Goal: Task Accomplishment & Management: Complete application form

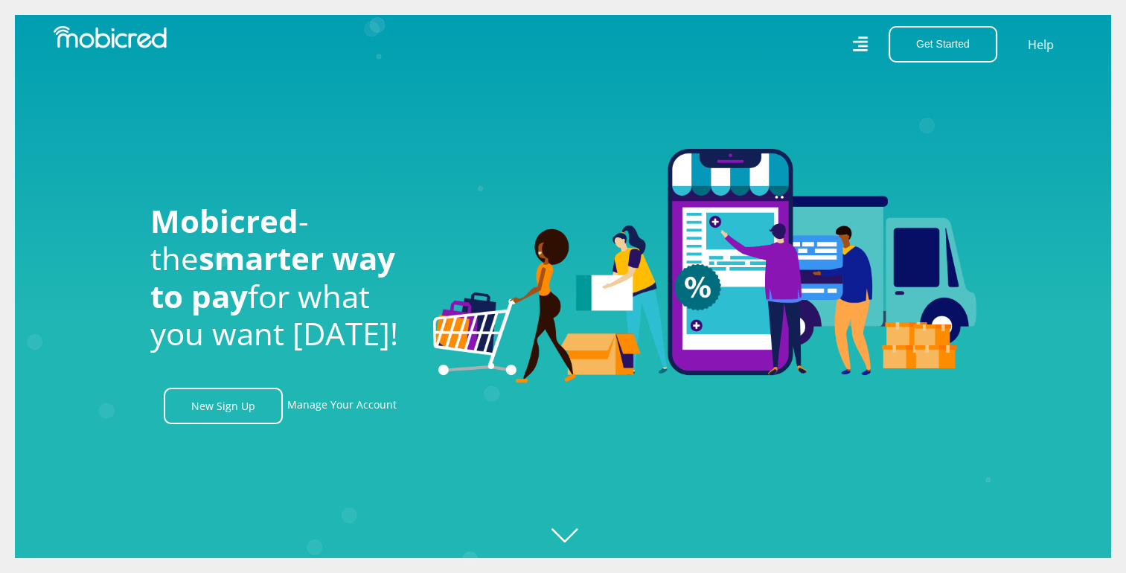
scroll to position [0, 3395]
click at [261, 410] on link "New Sign Up" at bounding box center [223, 406] width 119 height 36
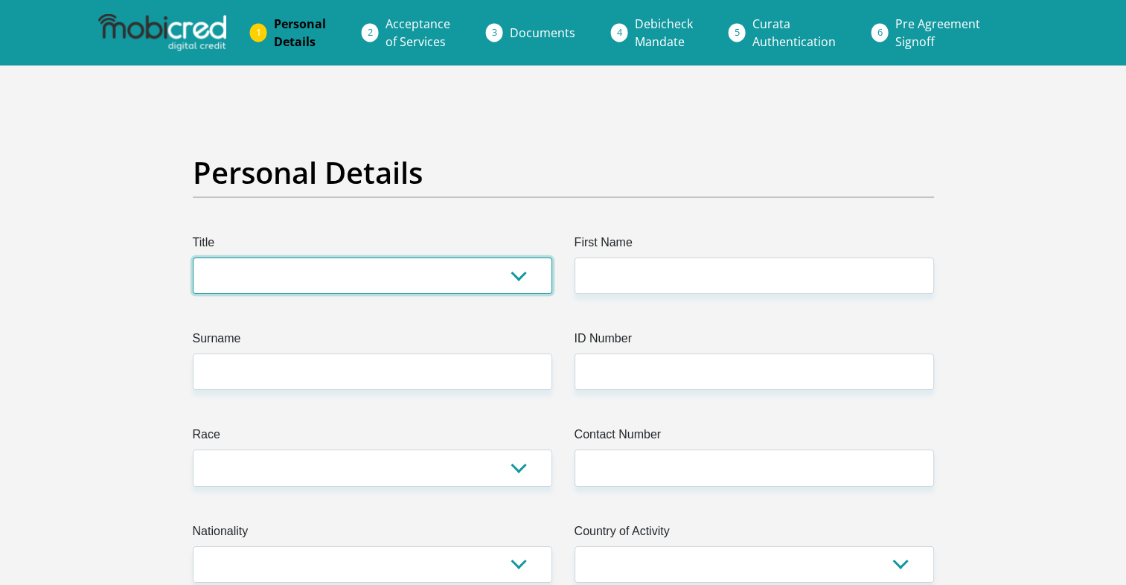
click at [430, 279] on select "Mr Ms Mrs Dr [PERSON_NAME]" at bounding box center [373, 276] width 360 height 36
select select "Mr"
click at [193, 258] on select "Mr Ms Mrs Dr [PERSON_NAME]" at bounding box center [373, 276] width 360 height 36
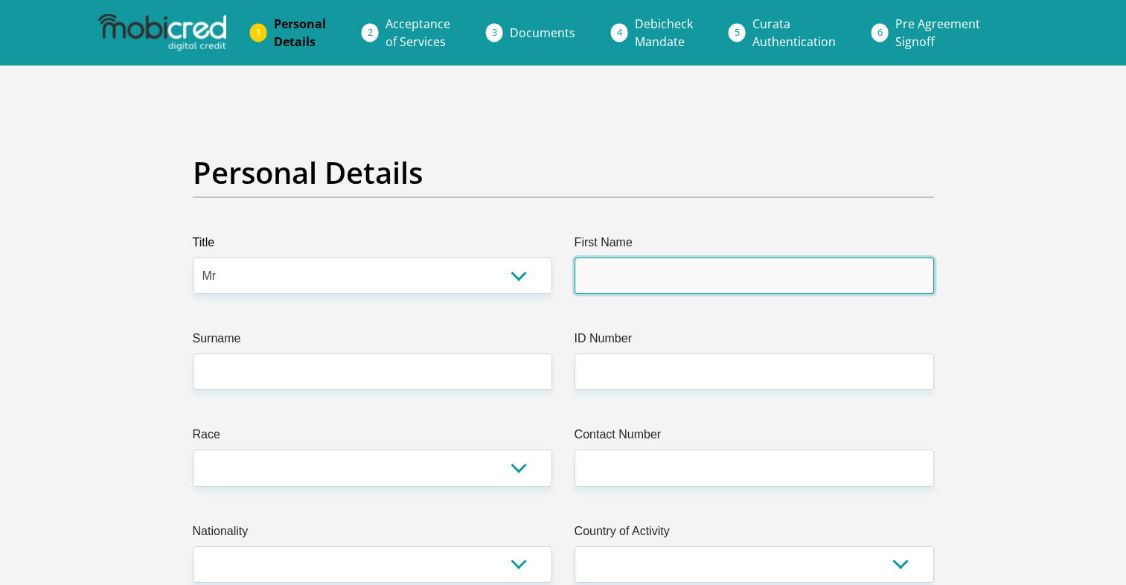
click at [640, 264] on input "First Name" at bounding box center [755, 276] width 360 height 36
type input "[PERSON_NAME]"
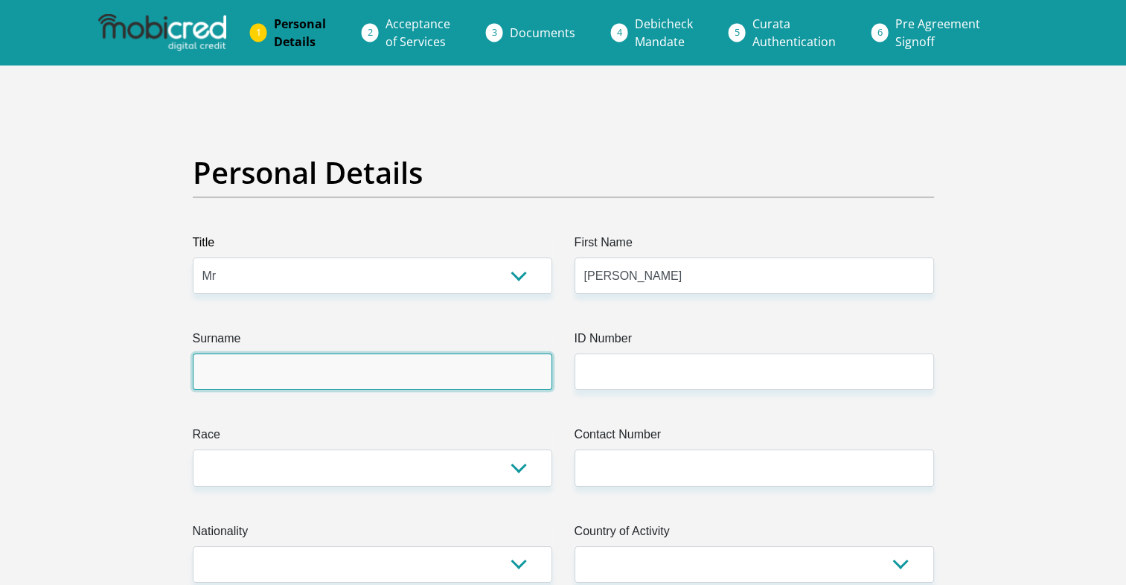
type input "vanRensburg"
type input "0660571544"
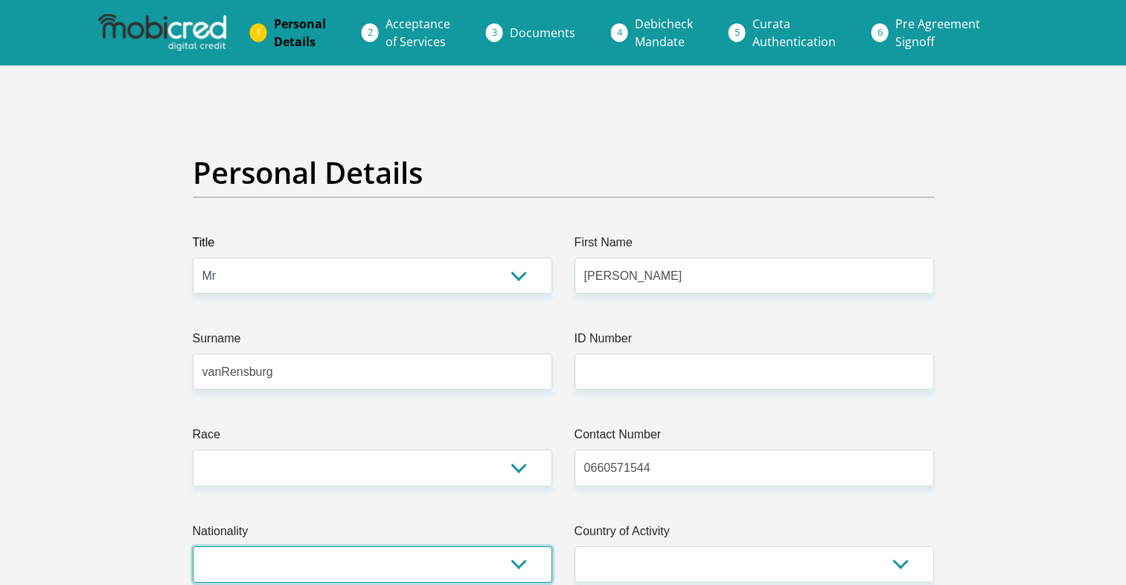
select select "ZAF"
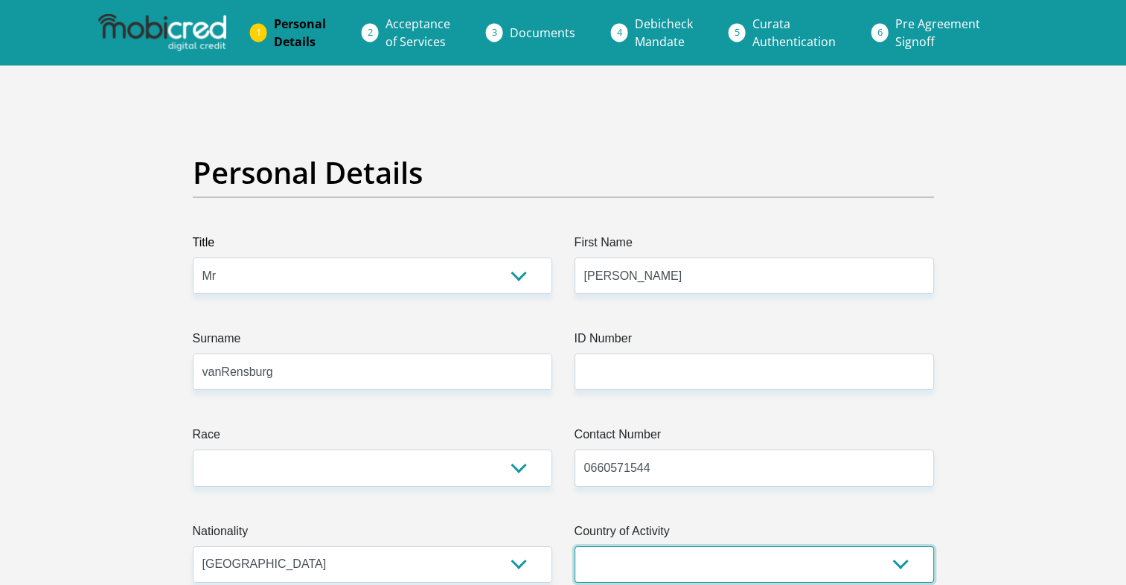
select select "ZAF"
type input "1"
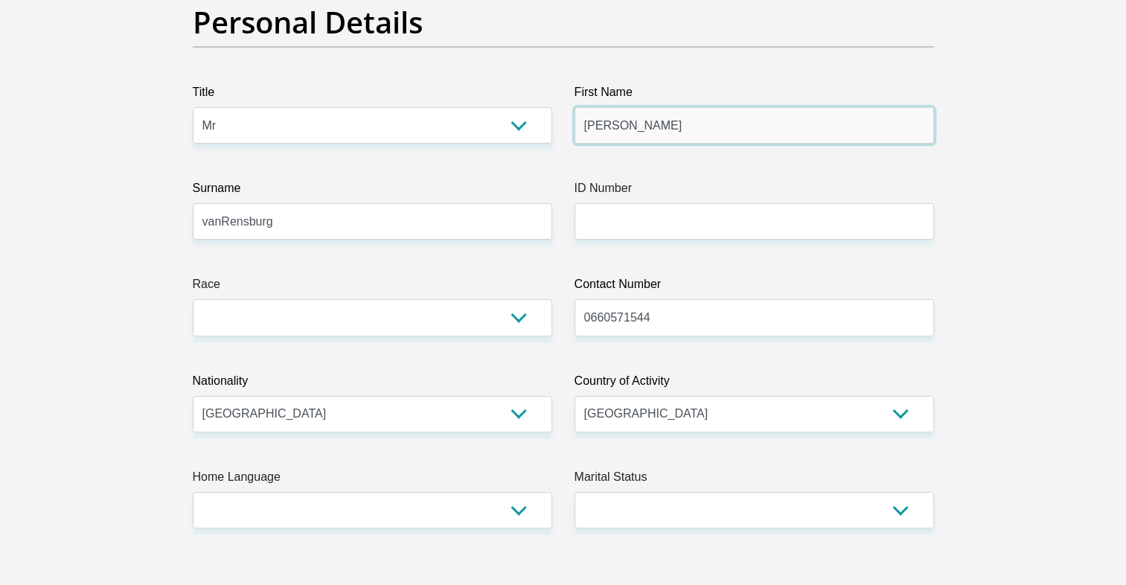
scroll to position [151, 0]
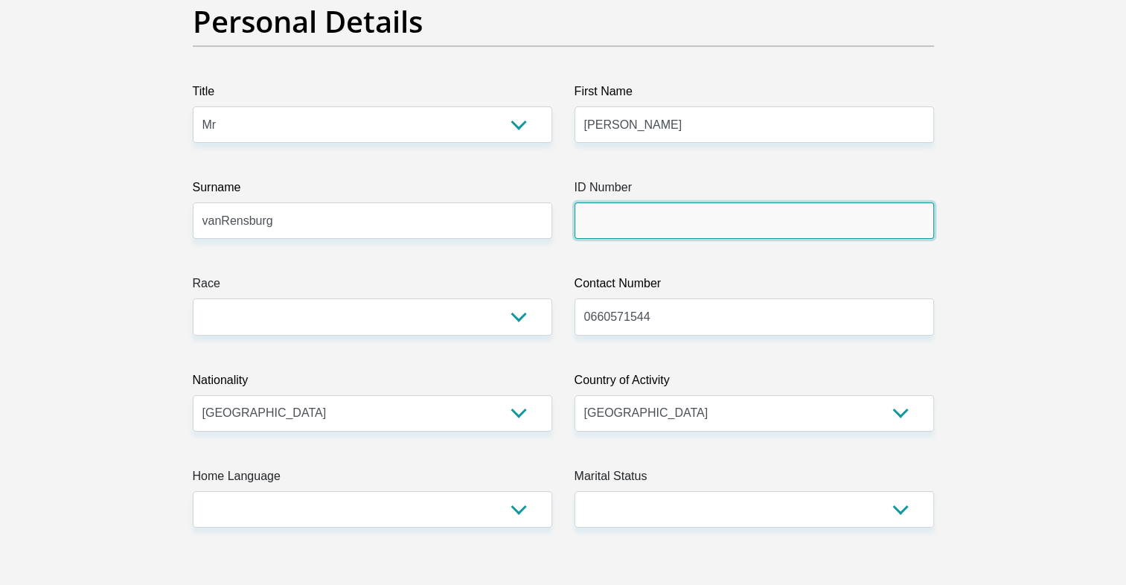
click at [663, 214] on input "ID Number" at bounding box center [755, 221] width 360 height 36
type input "9506095086085"
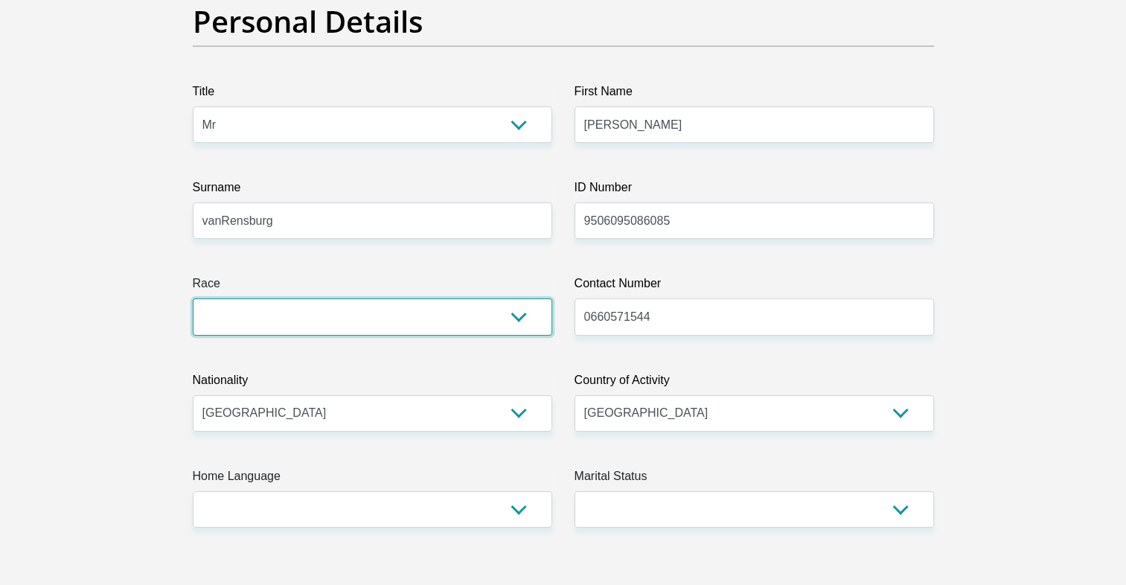
click at [424, 313] on select "Black Coloured Indian White Other" at bounding box center [373, 317] width 360 height 36
select select "4"
click at [193, 299] on select "Black Coloured Indian White Other" at bounding box center [373, 317] width 360 height 36
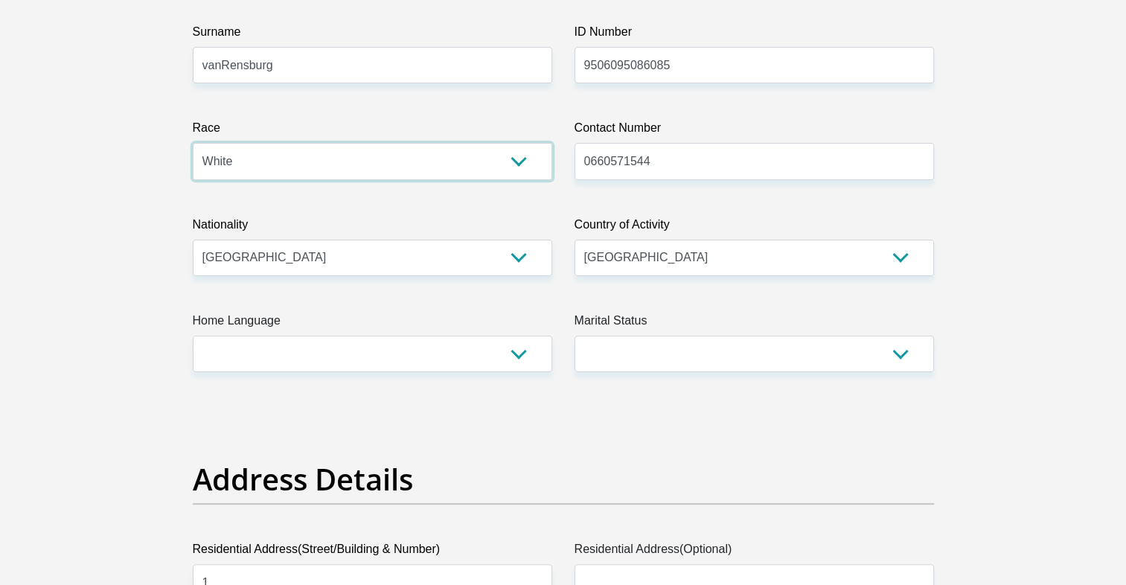
scroll to position [306, 0]
click at [438, 362] on select "Afrikaans English Sepedi South Ndebele Southern Sotho Swati Tsonga Tswana Venda…" at bounding box center [373, 355] width 360 height 36
select select "afr"
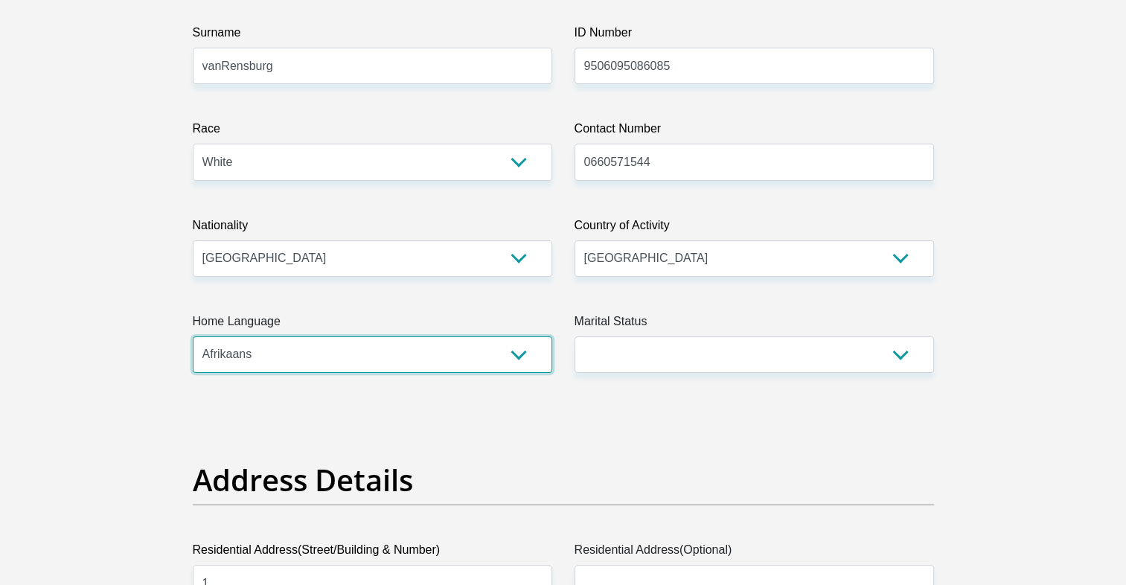
click at [193, 337] on select "Afrikaans English Sepedi South Ndebele Southern Sotho Swati Tsonga Tswana Venda…" at bounding box center [373, 355] width 360 height 36
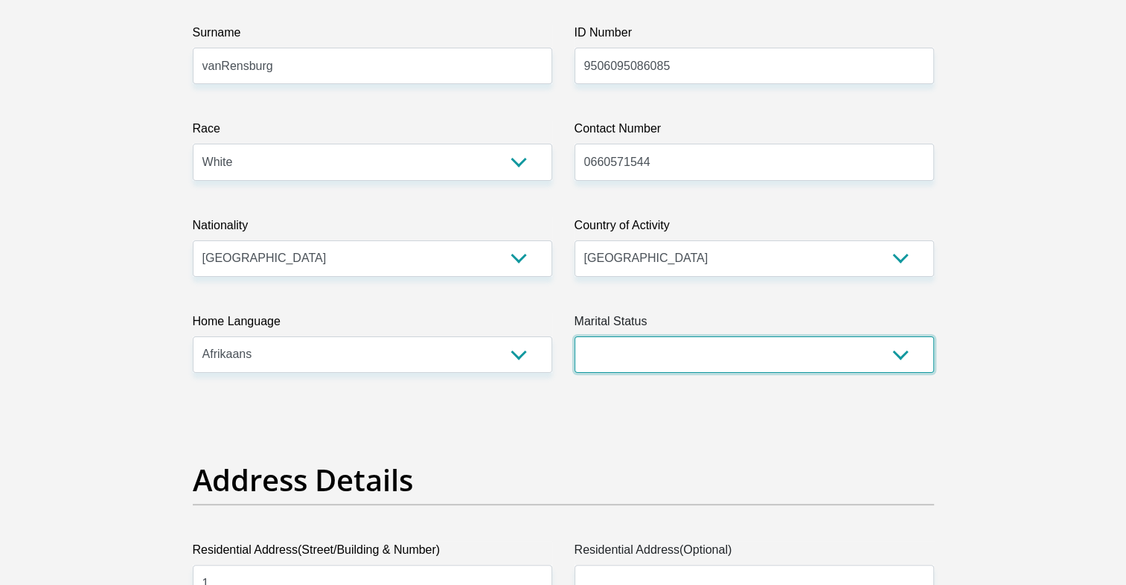
click at [660, 353] on select "Married ANC Single Divorced Widowed Married COP or Customary Law" at bounding box center [755, 355] width 360 height 36
select select "2"
click at [575, 337] on select "Married ANC Single Divorced Widowed Married COP or Customary Law" at bounding box center [755, 355] width 360 height 36
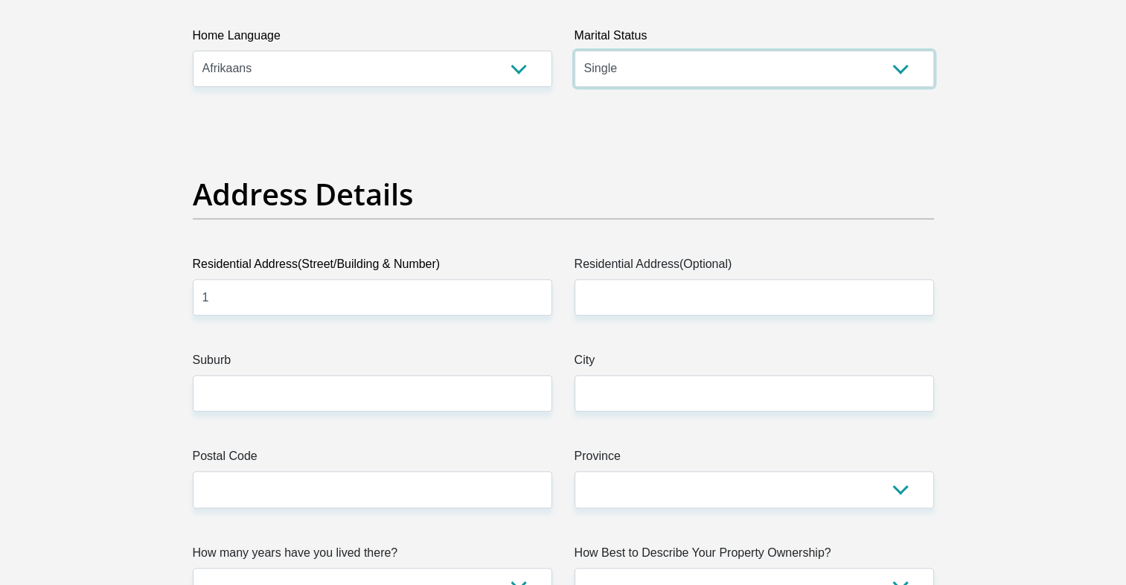
scroll to position [715, 0]
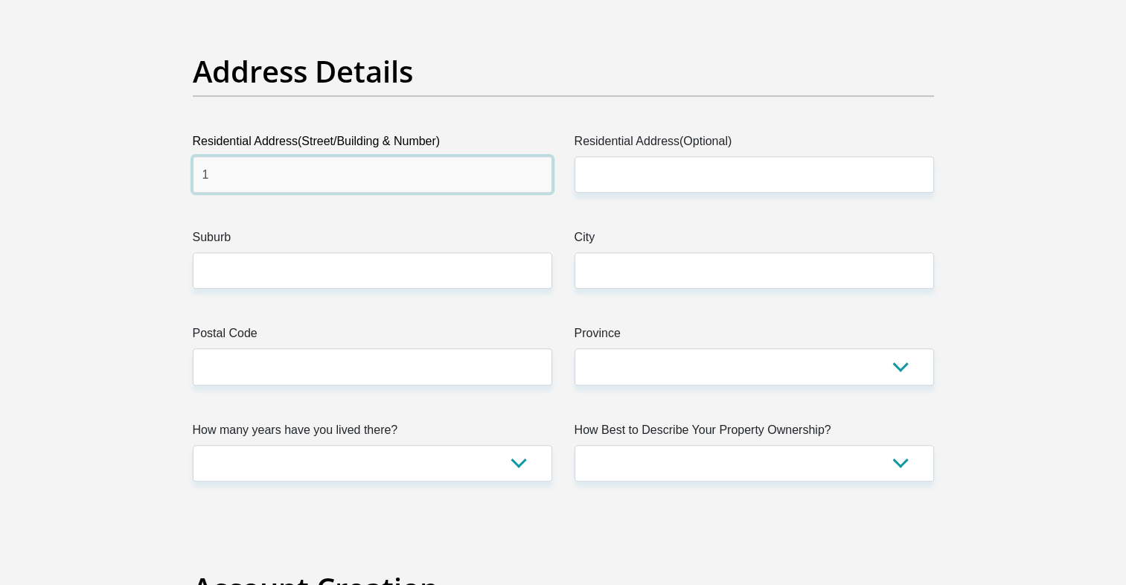
click at [414, 167] on input "1" at bounding box center [373, 174] width 360 height 36
type input "[STREET_ADDRESS]"
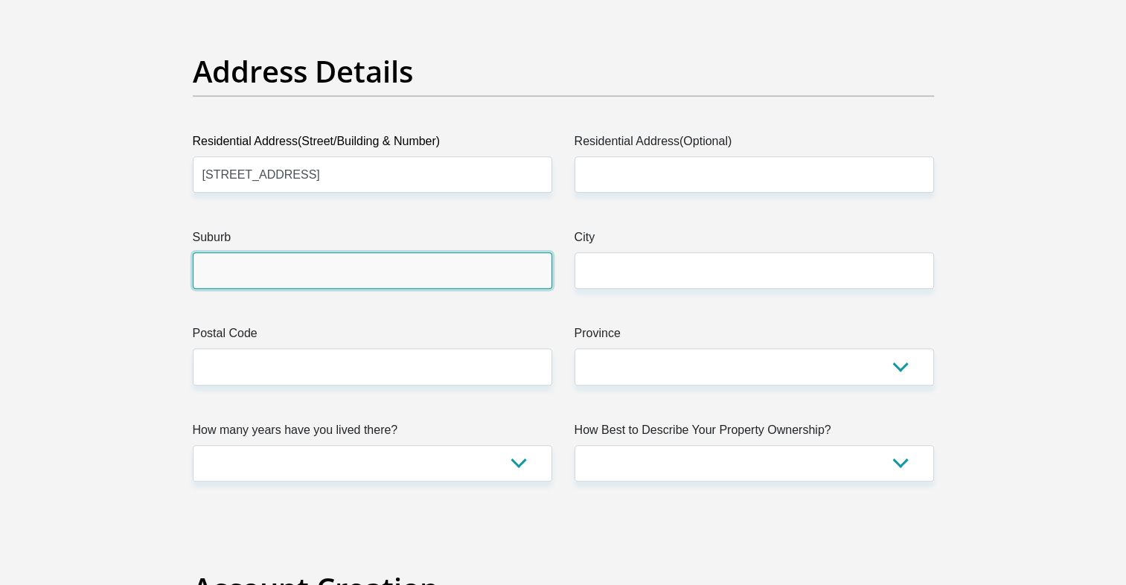
click at [383, 283] on input "Suburb" at bounding box center [373, 270] width 360 height 36
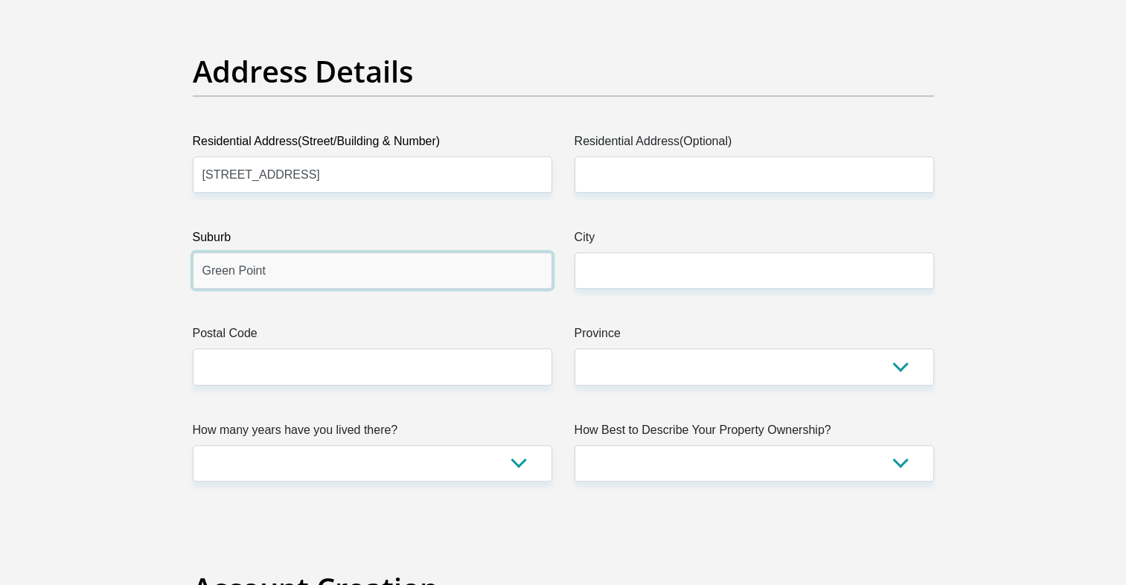
type input "Green Point"
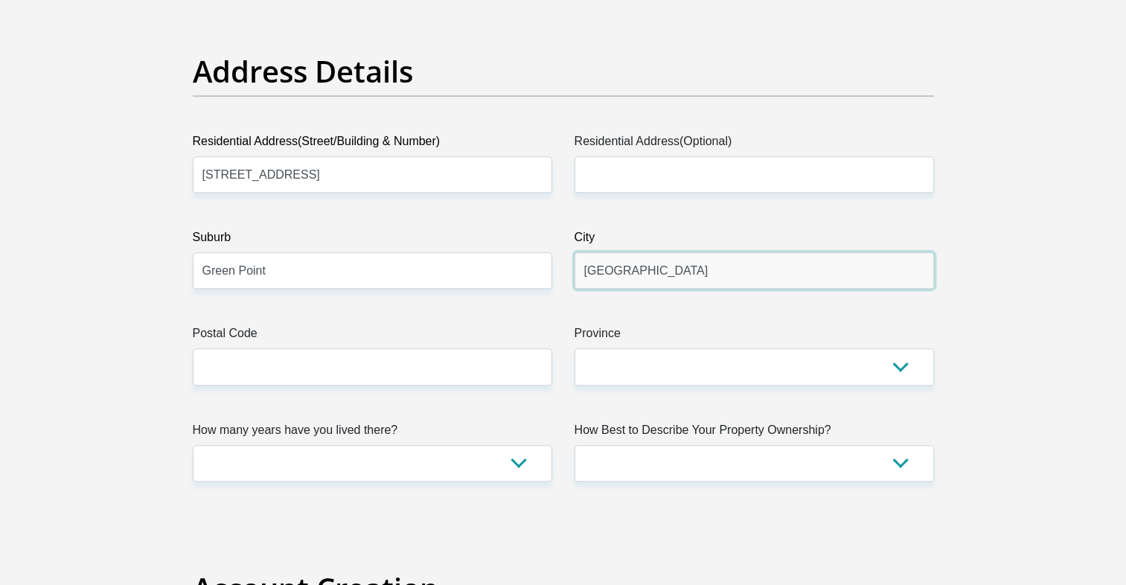
type input "[GEOGRAPHIC_DATA]"
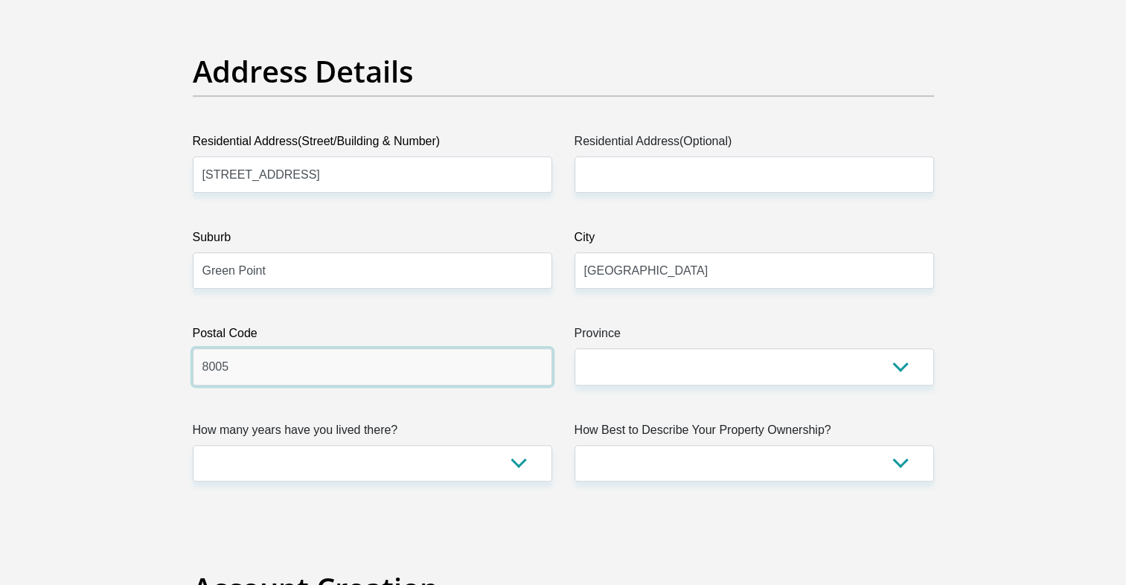
type input "8005"
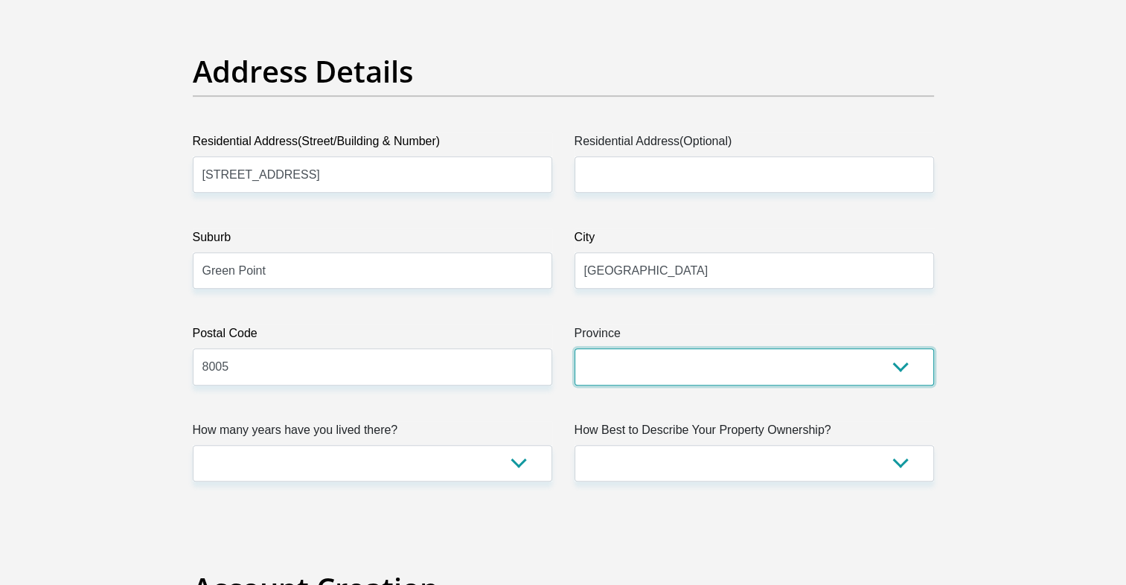
click at [610, 380] on select "Eastern Cape Free State [GEOGRAPHIC_DATA] [GEOGRAPHIC_DATA][DATE] [GEOGRAPHIC_D…" at bounding box center [755, 366] width 360 height 36
select select "Western Cape"
click at [575, 348] on select "Eastern Cape Free State [GEOGRAPHIC_DATA] [GEOGRAPHIC_DATA][DATE] [GEOGRAPHIC_D…" at bounding box center [755, 366] width 360 height 36
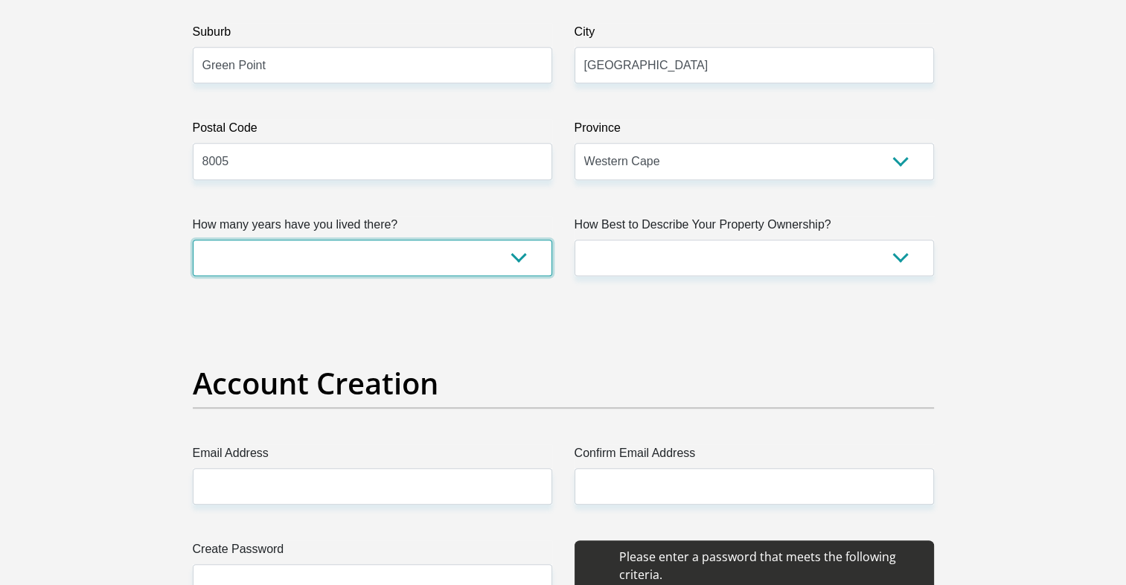
click at [433, 264] on select "less than 1 year 1-3 years 3-5 years 5+ years" at bounding box center [373, 258] width 360 height 36
select select "0"
click at [193, 240] on select "less than 1 year 1-3 years 3-5 years 5+ years" at bounding box center [373, 258] width 360 height 36
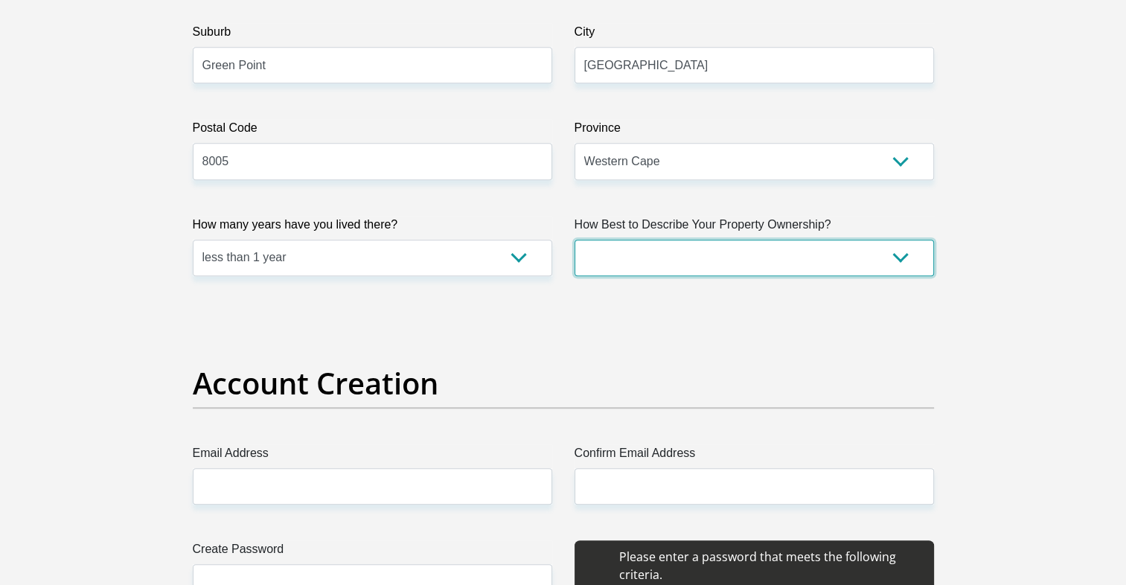
click at [655, 246] on select "Owned Rented Family Owned Company Dwelling" at bounding box center [755, 258] width 360 height 36
select select "Company Dwelling"
click at [575, 240] on select "Owned Rented Family Owned Company Dwelling" at bounding box center [755, 258] width 360 height 36
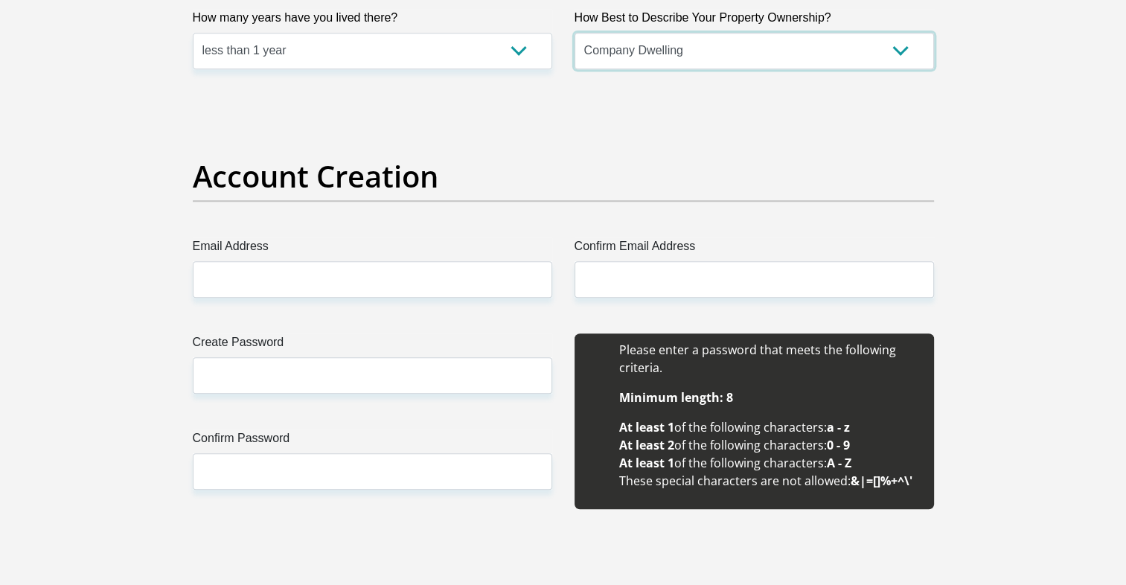
scroll to position [1130, 0]
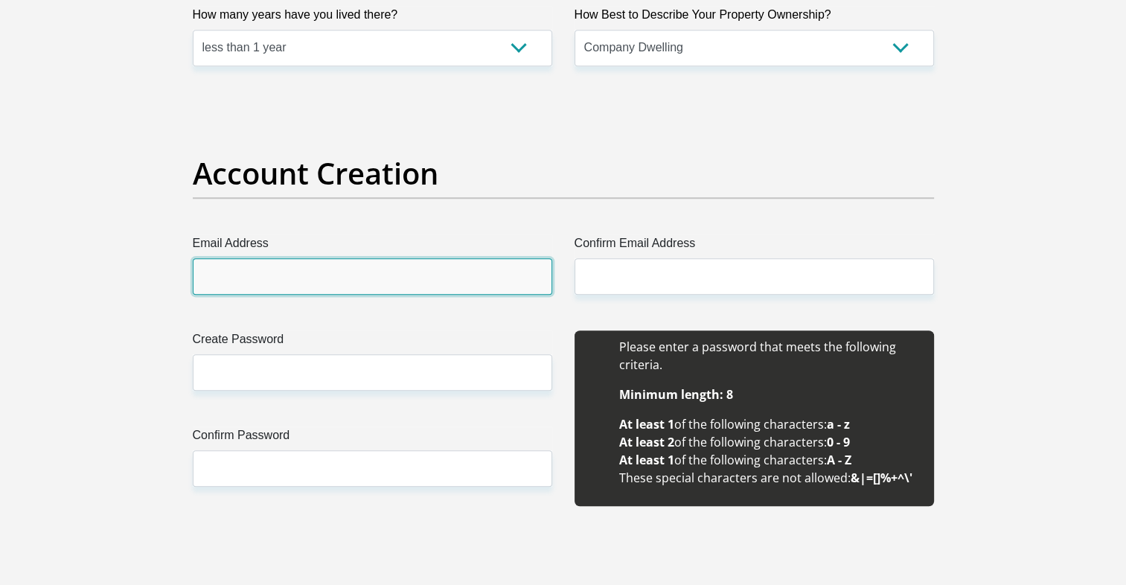
click at [443, 285] on input "Email Address" at bounding box center [373, 276] width 360 height 36
type input "[EMAIL_ADDRESS][DOMAIN_NAME]"
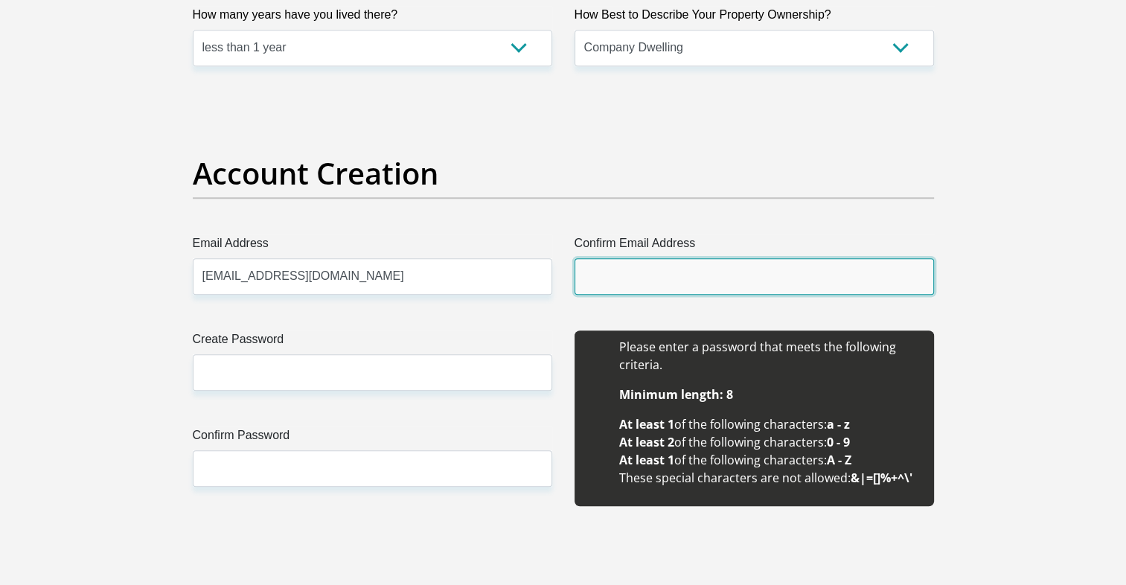
type input "[EMAIL_ADDRESS][DOMAIN_NAME]"
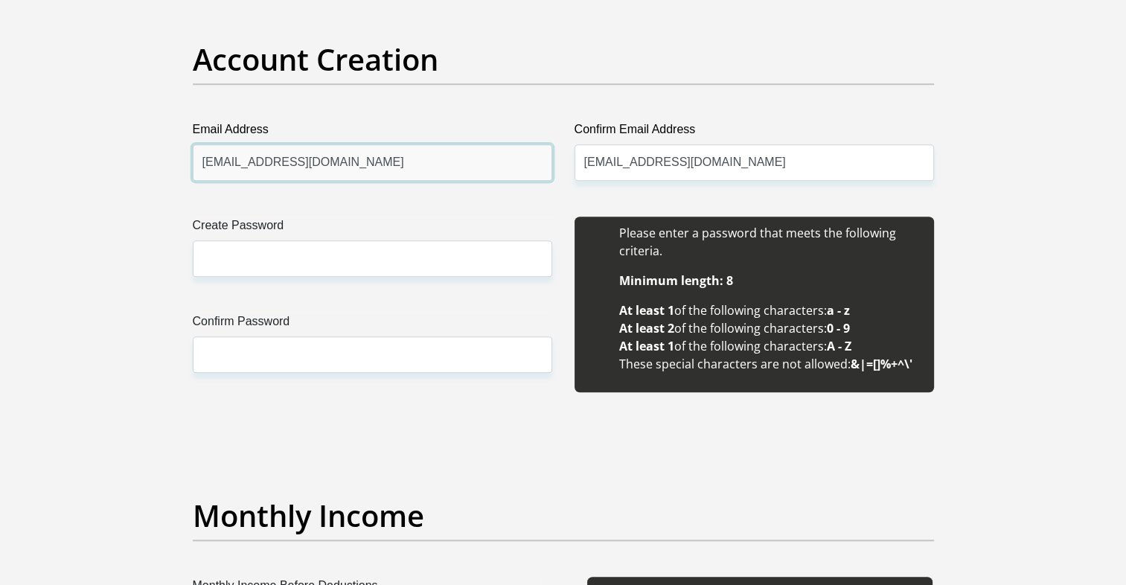
scroll to position [1248, 0]
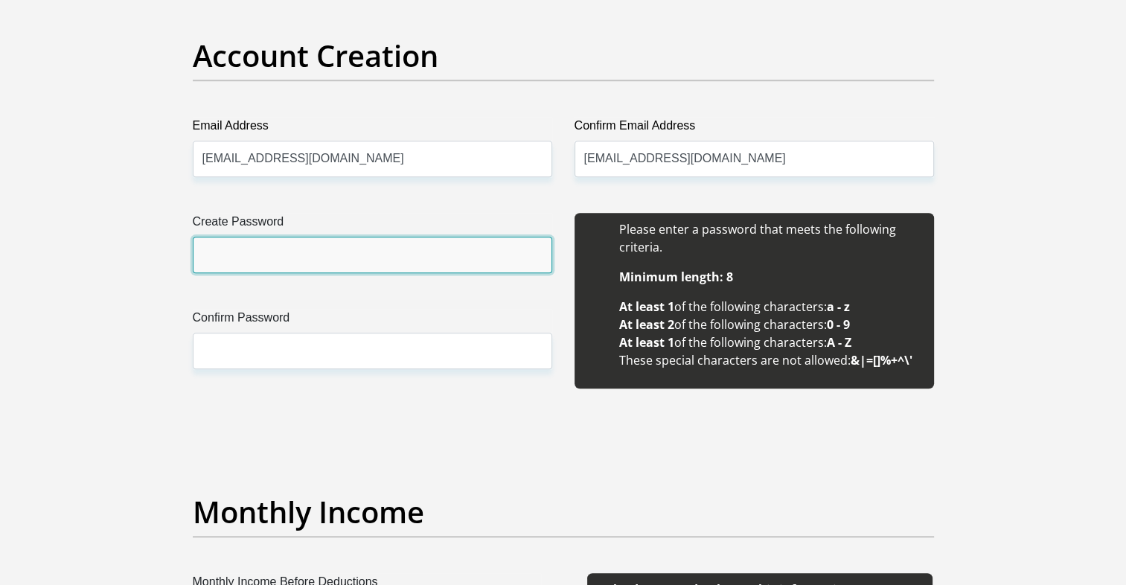
click at [345, 259] on input "Create Password" at bounding box center [373, 255] width 360 height 36
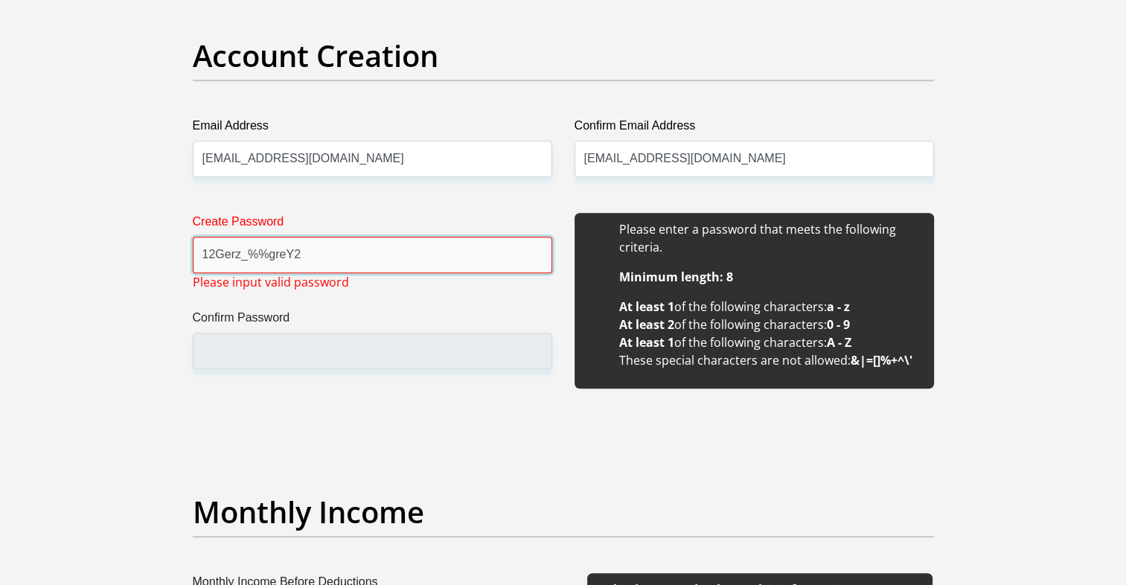
type input "12Gerz_%%greY2"
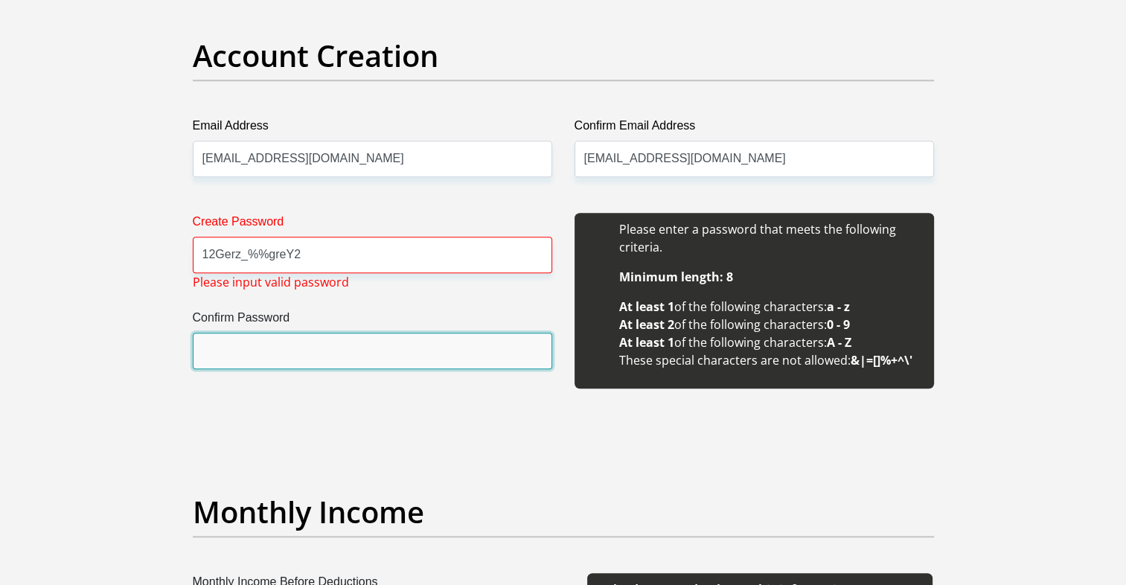
click at [353, 359] on input "Confirm Password" at bounding box center [373, 351] width 360 height 36
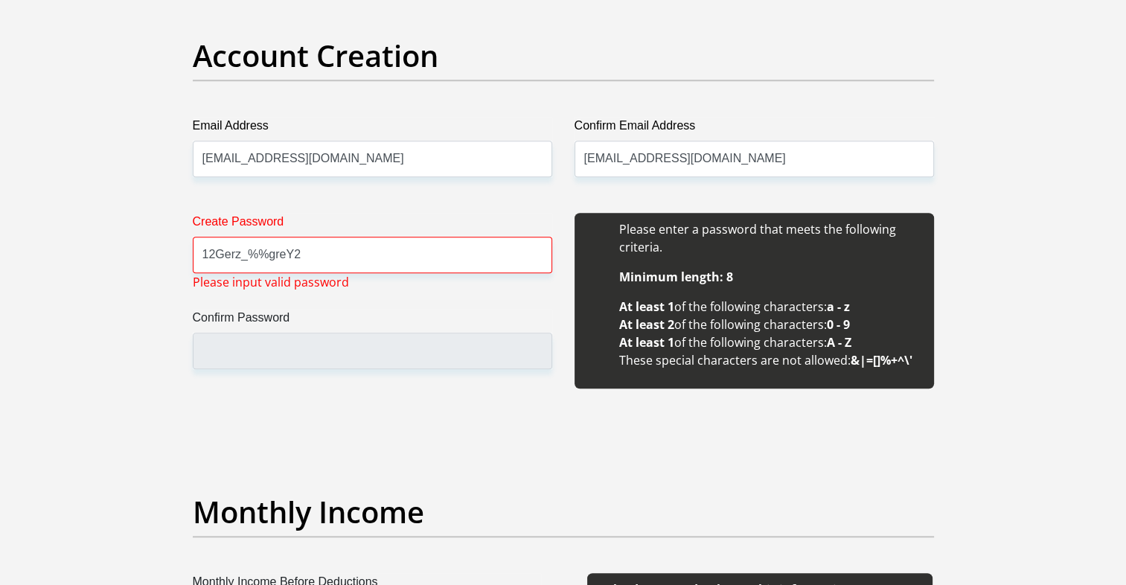
click at [461, 249] on input "12Gerz_%%greY2" at bounding box center [373, 255] width 360 height 36
type input "##8olem_!@greY2"
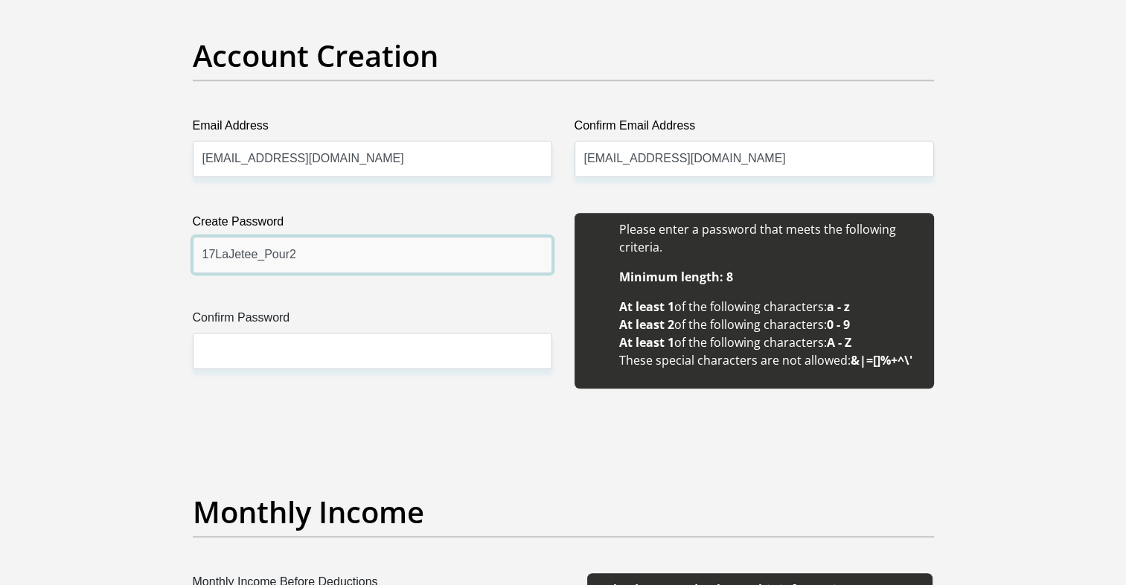
type input "17LaJetee_Pour2"
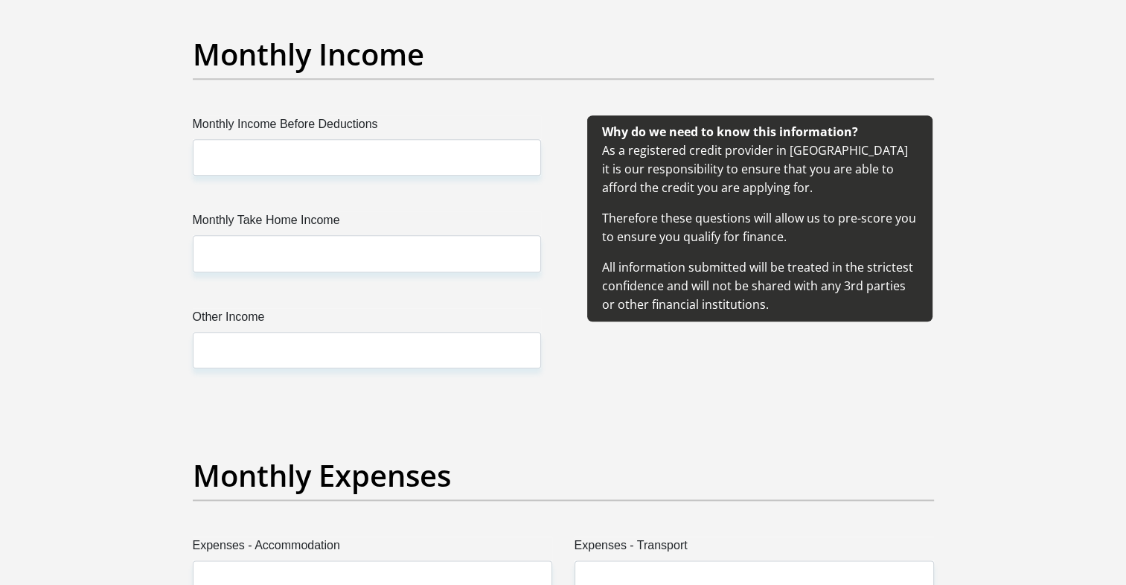
scroll to position [1712, 0]
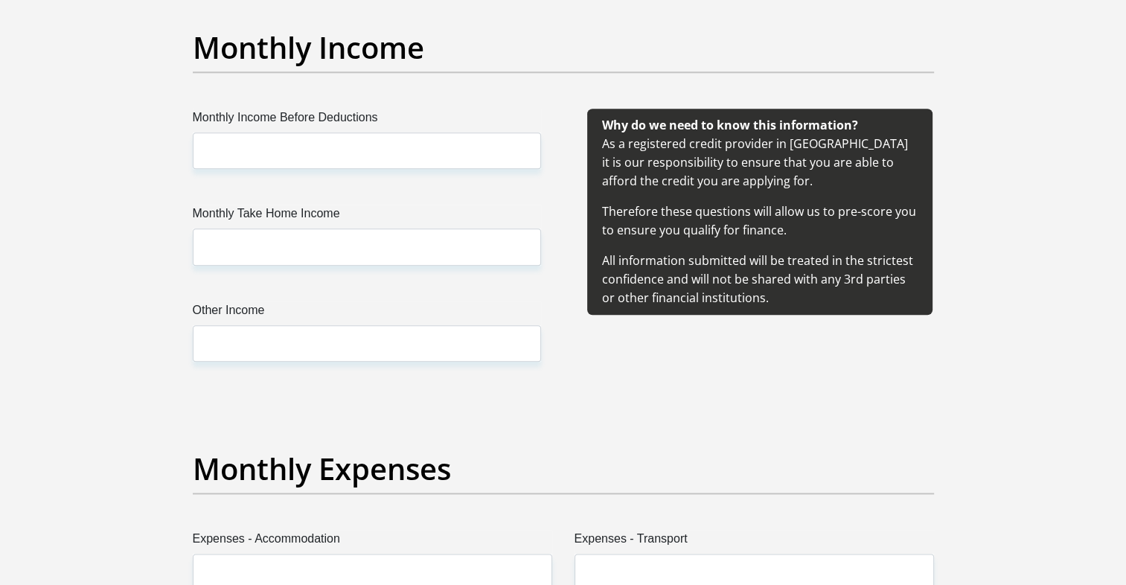
type input "17LaJetee_Pour2"
click at [407, 140] on input "5" at bounding box center [367, 151] width 348 height 36
type input "5000"
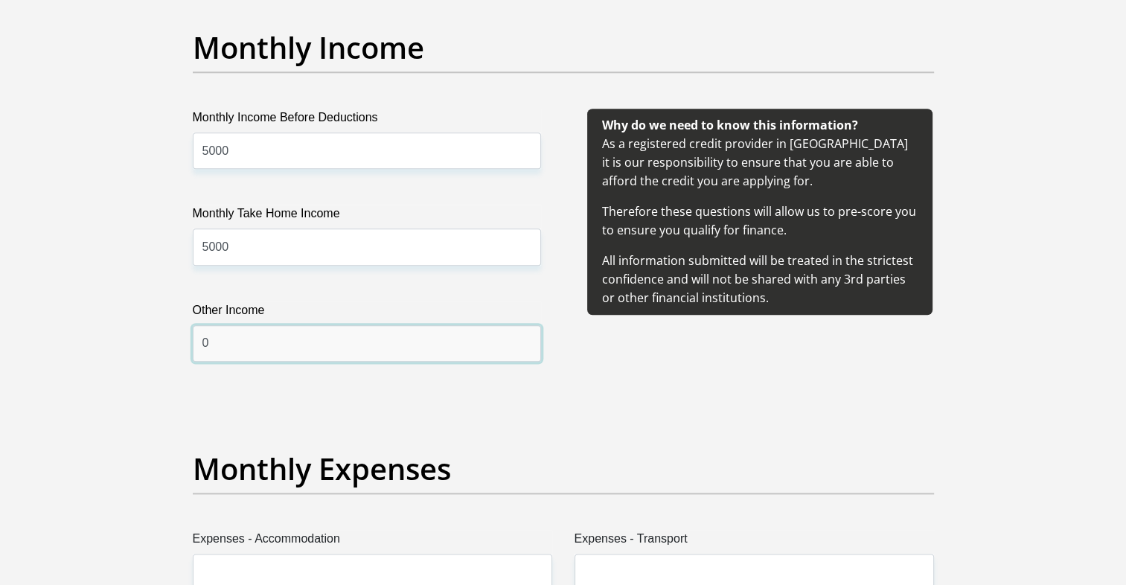
type input "0"
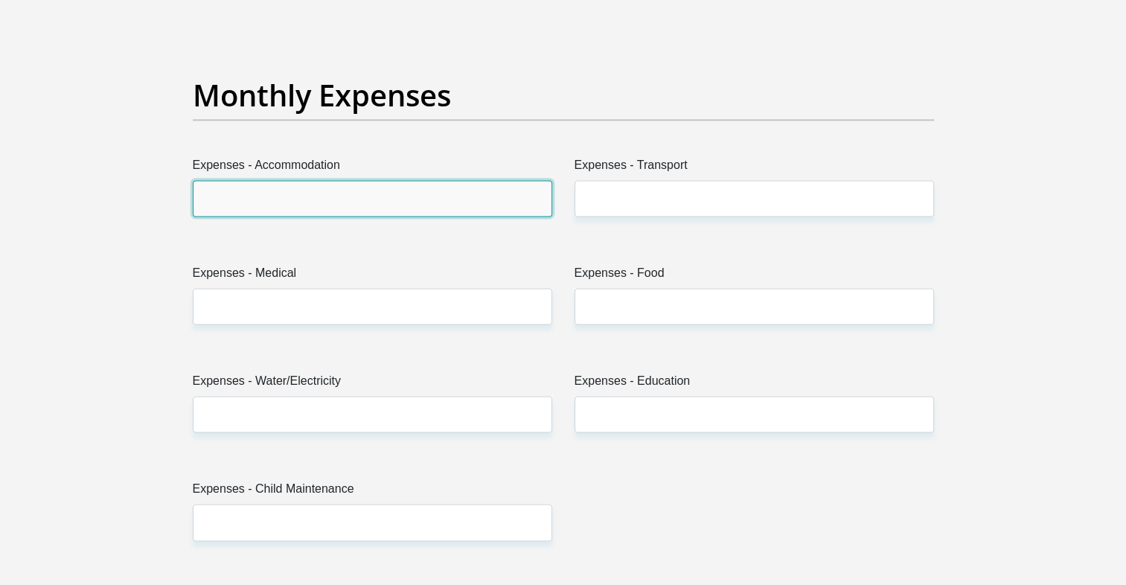
scroll to position [2089, 0]
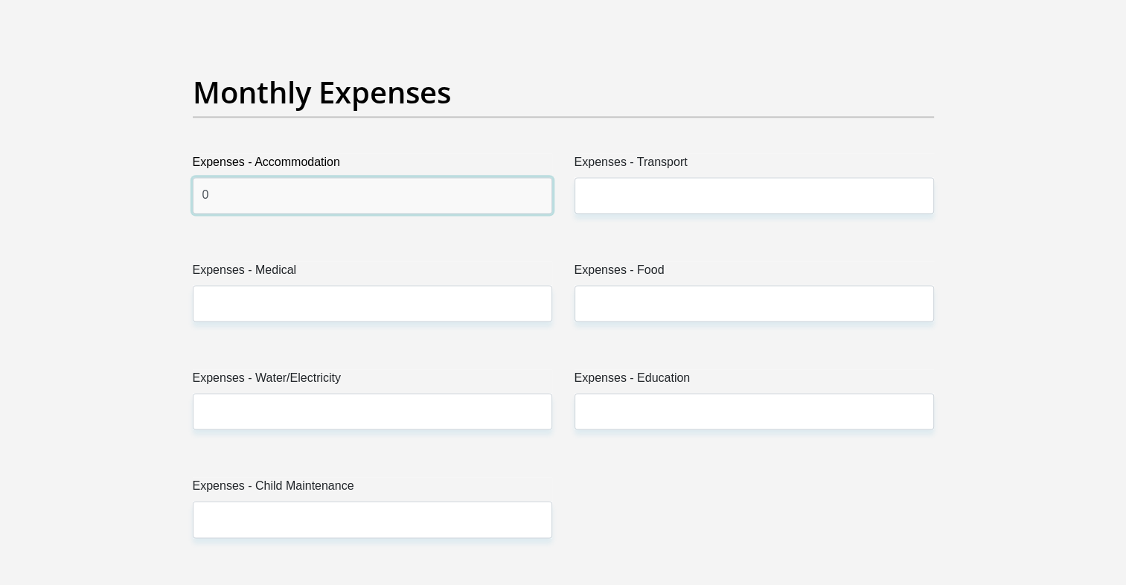
type input "0"
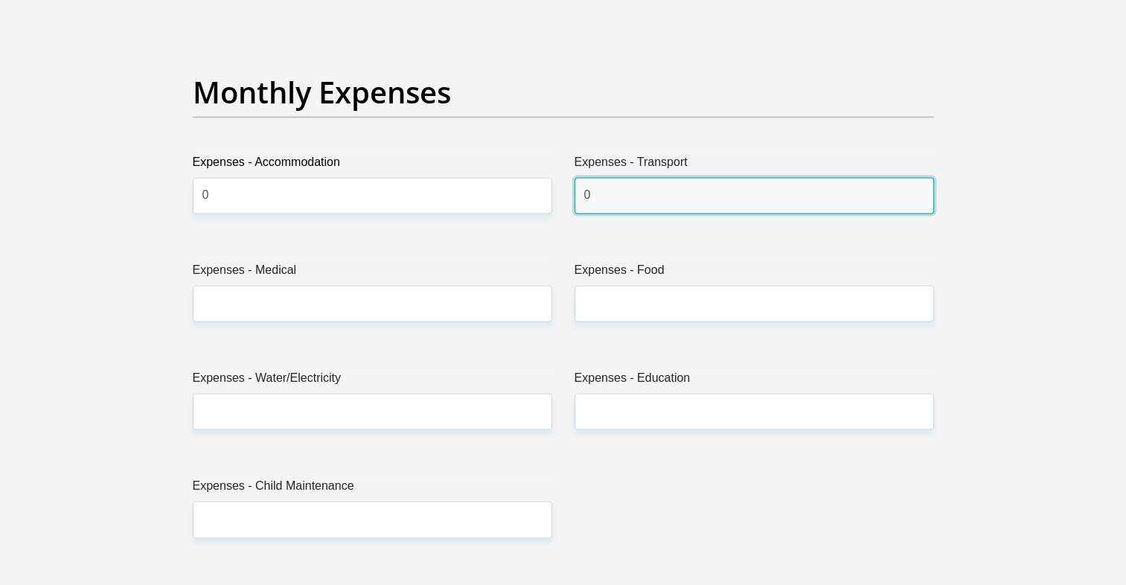
type input "0"
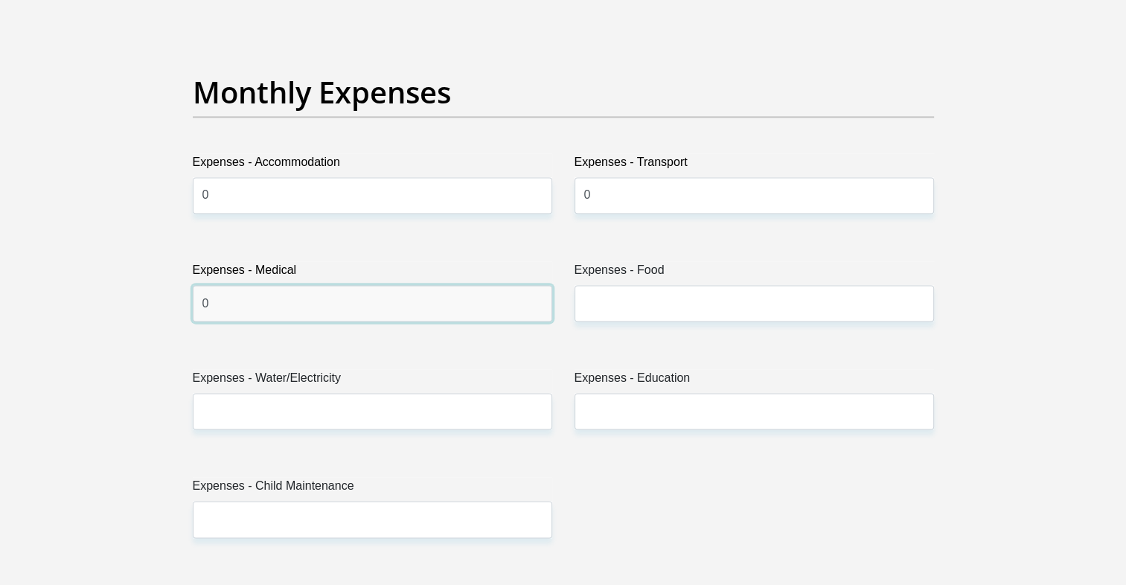
type input "0"
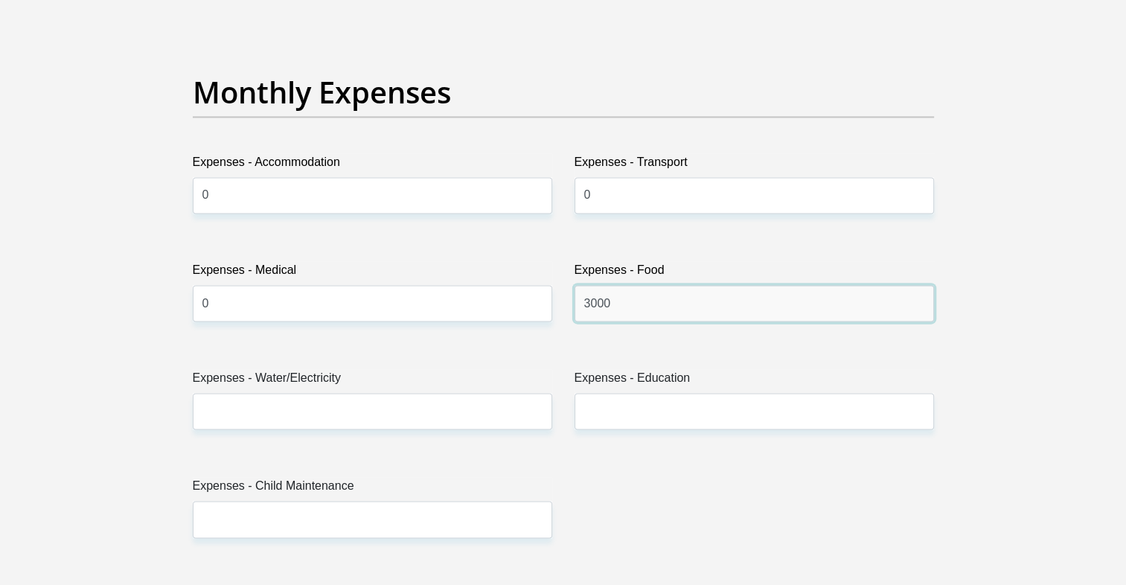
type input "3000"
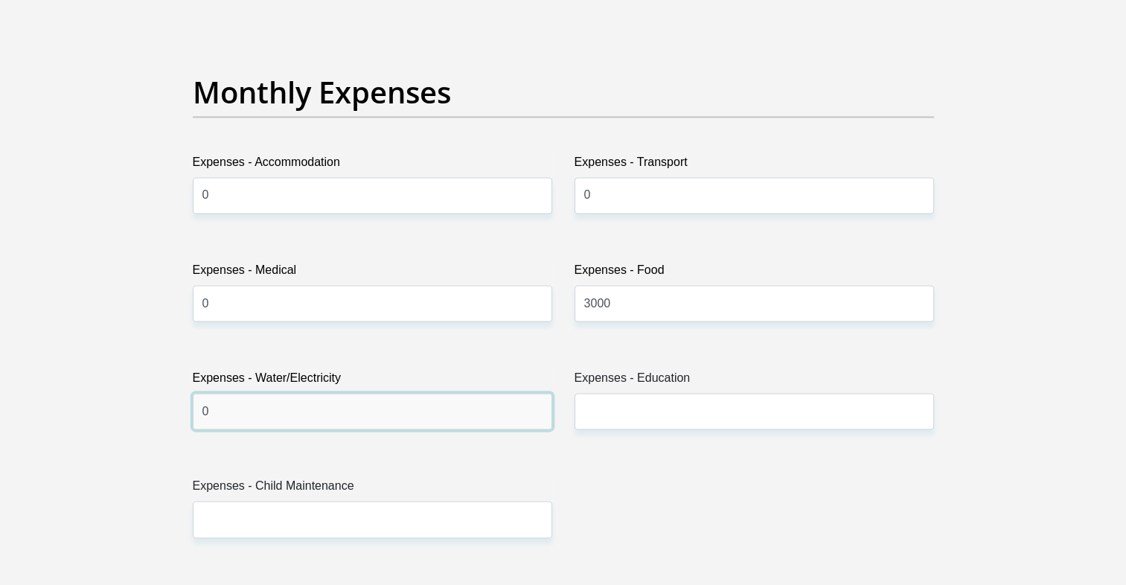
type input "0"
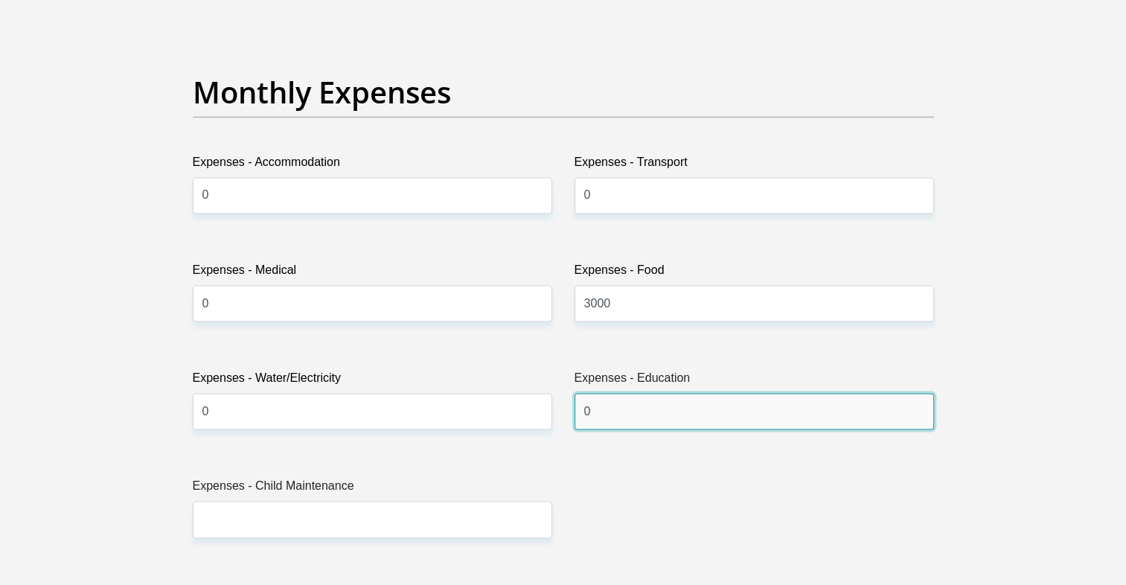
type input "0"
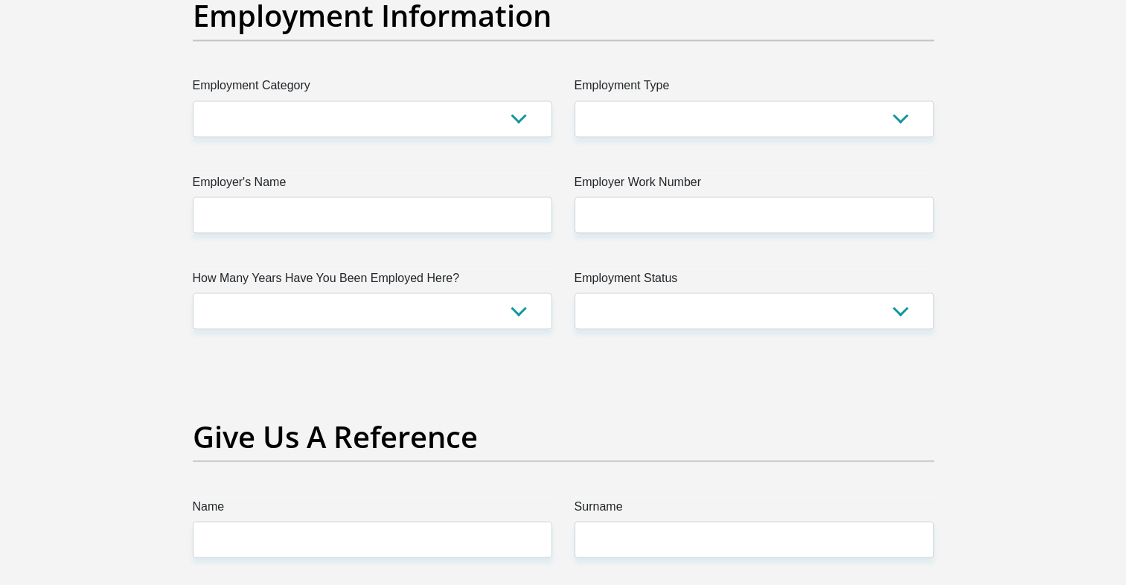
scroll to position [2717, 0]
type input "0"
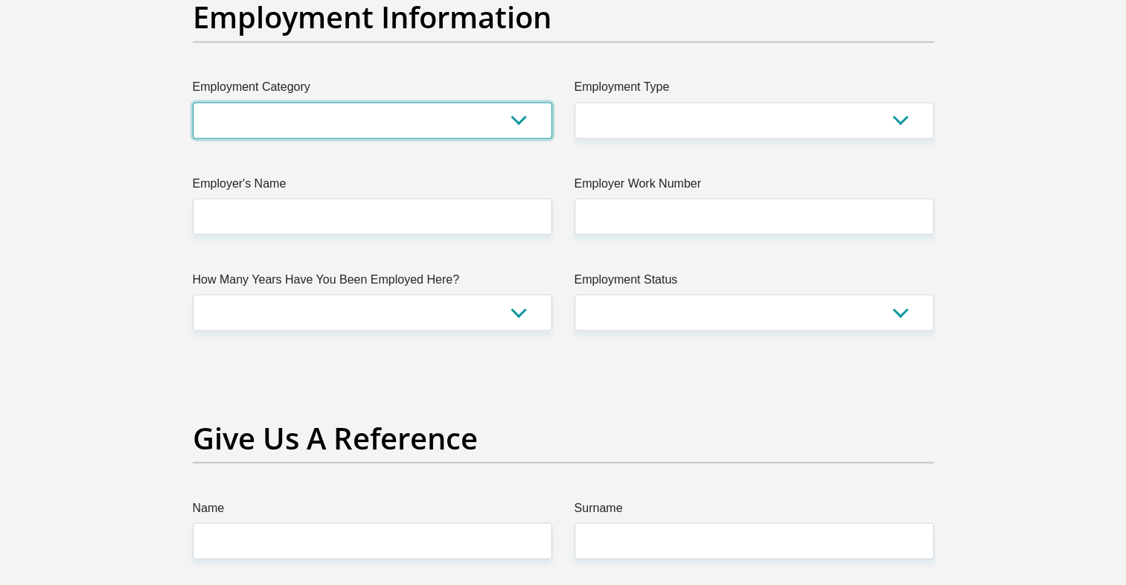
click at [396, 106] on select "AGRICULTURE ALCOHOL & TOBACCO CONSTRUCTION MATERIALS METALLURGY EQUIPMENT FOR R…" at bounding box center [373, 120] width 360 height 36
select select "9"
click at [193, 102] on select "AGRICULTURE ALCOHOL & TOBACCO CONSTRUCTION MATERIALS METALLURGY EQUIPMENT FOR R…" at bounding box center [373, 120] width 360 height 36
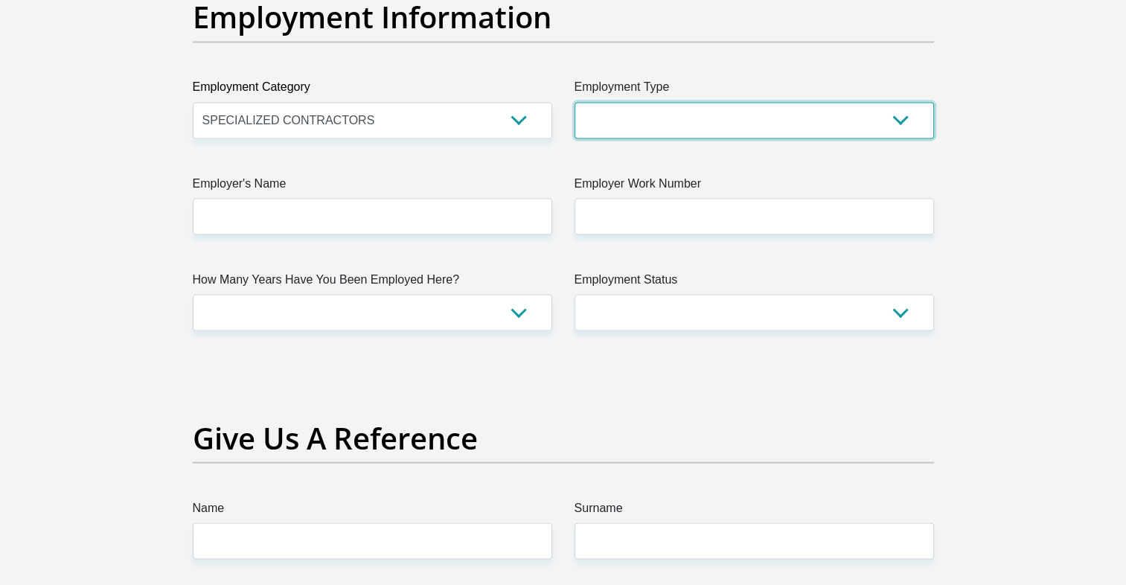
click at [649, 116] on select "College/Lecturer Craft Seller Creative Driver Executive Farmer Forces - Non Com…" at bounding box center [755, 120] width 360 height 36
select select "Self-Employed"
click at [575, 102] on select "College/Lecturer Craft Seller Creative Driver Executive Farmer Forces - Non Com…" at bounding box center [755, 120] width 360 height 36
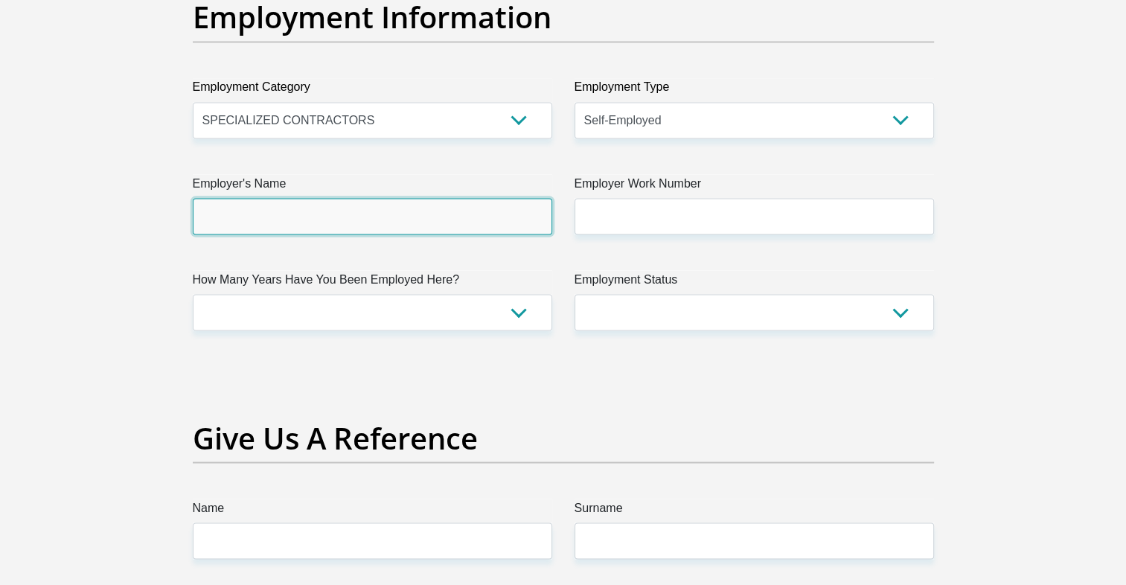
click at [435, 220] on input "Employer's Name" at bounding box center [373, 216] width 360 height 36
type input "S"
type input "Psionix"
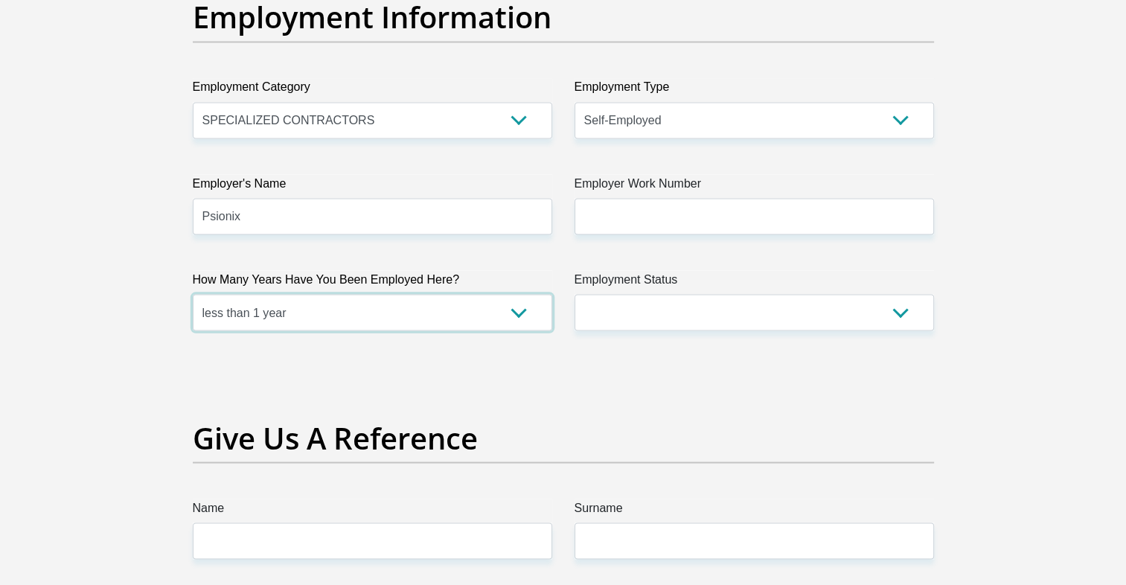
select select "24"
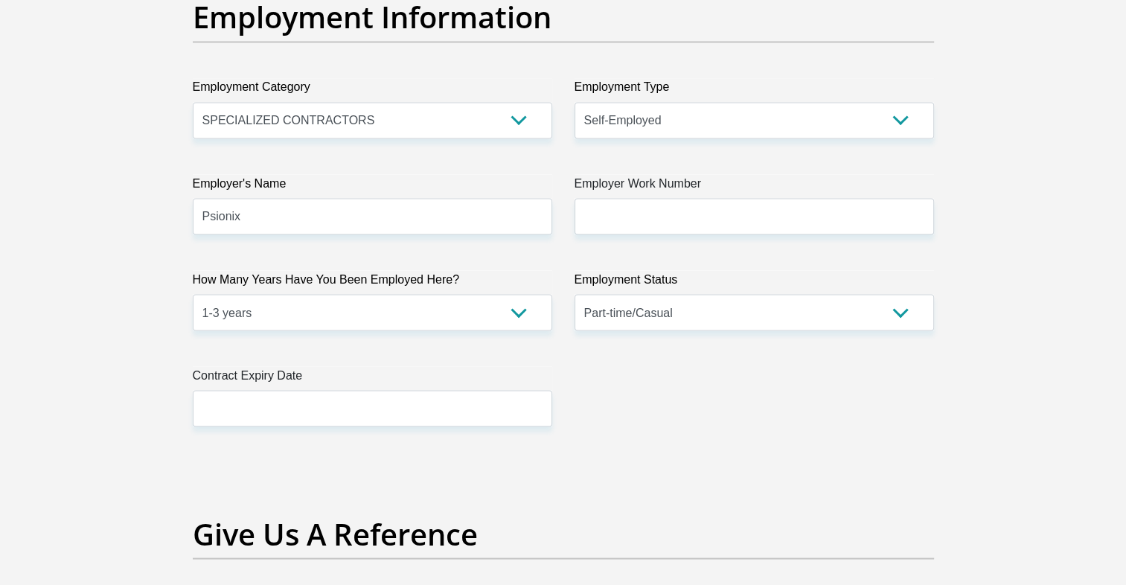
click at [695, 309] on select "Permanent/Full-time Part-time/Casual [DEMOGRAPHIC_DATA] Worker Self-Employed Ho…" at bounding box center [755, 312] width 360 height 36
select select "4"
click at [575, 294] on select "Permanent/Full-time Part-time/Casual [DEMOGRAPHIC_DATA] Worker Self-Employed Ho…" at bounding box center [755, 312] width 360 height 36
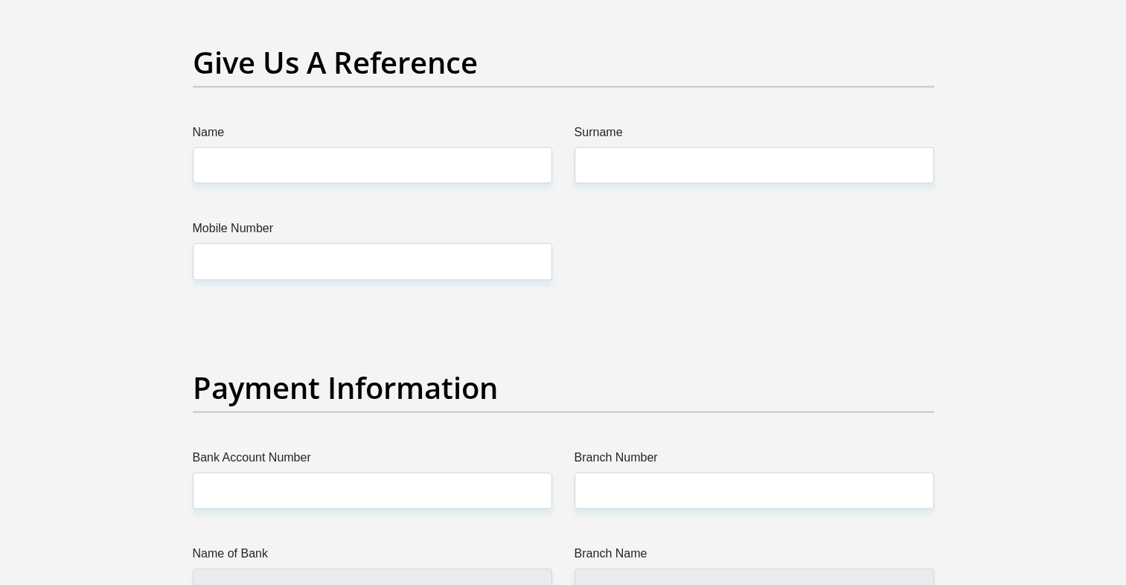
scroll to position [3088, 0]
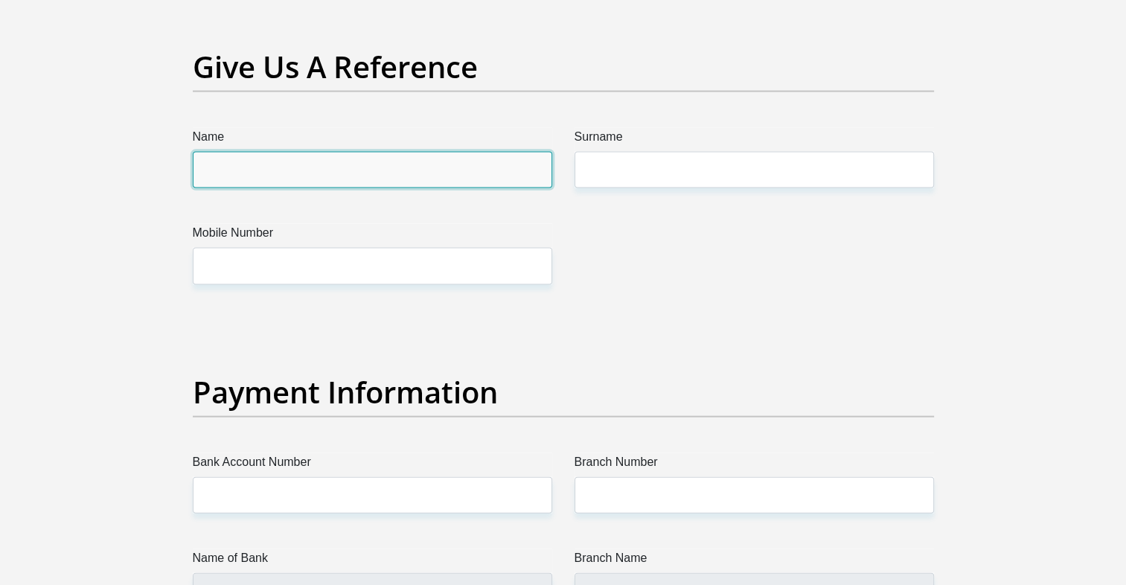
click at [450, 165] on input "Name" at bounding box center [373, 170] width 360 height 36
type input "[PERSON_NAME]"
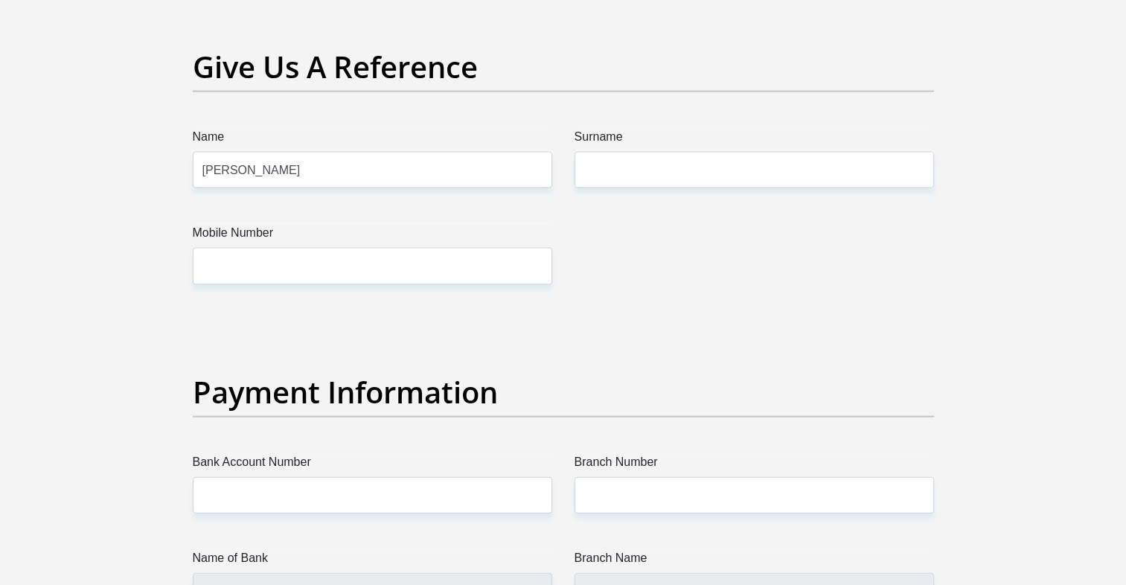
type input "0835018259"
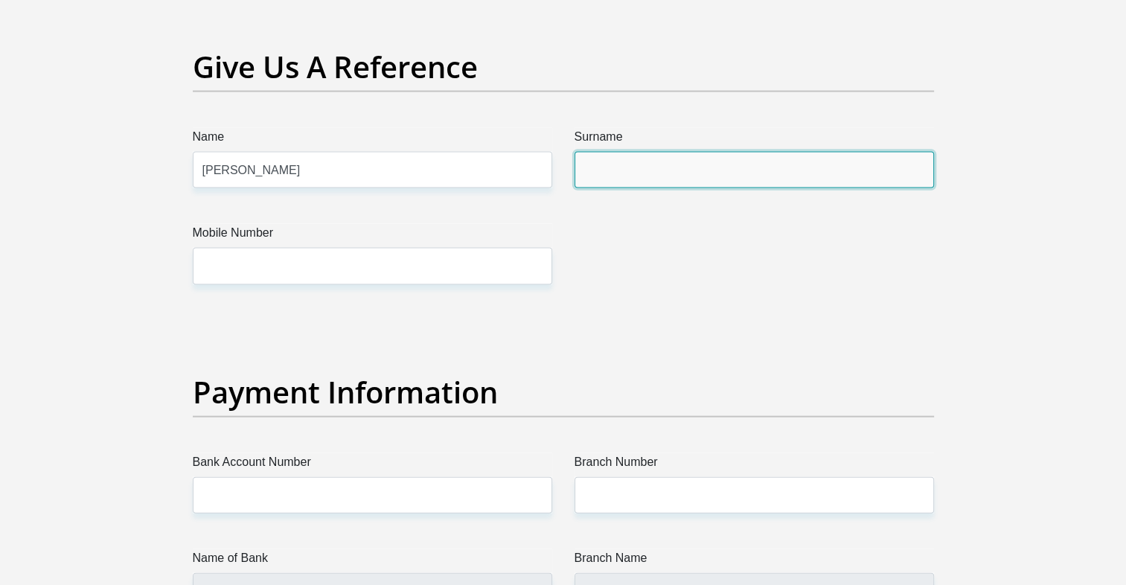
type input "Kohli"
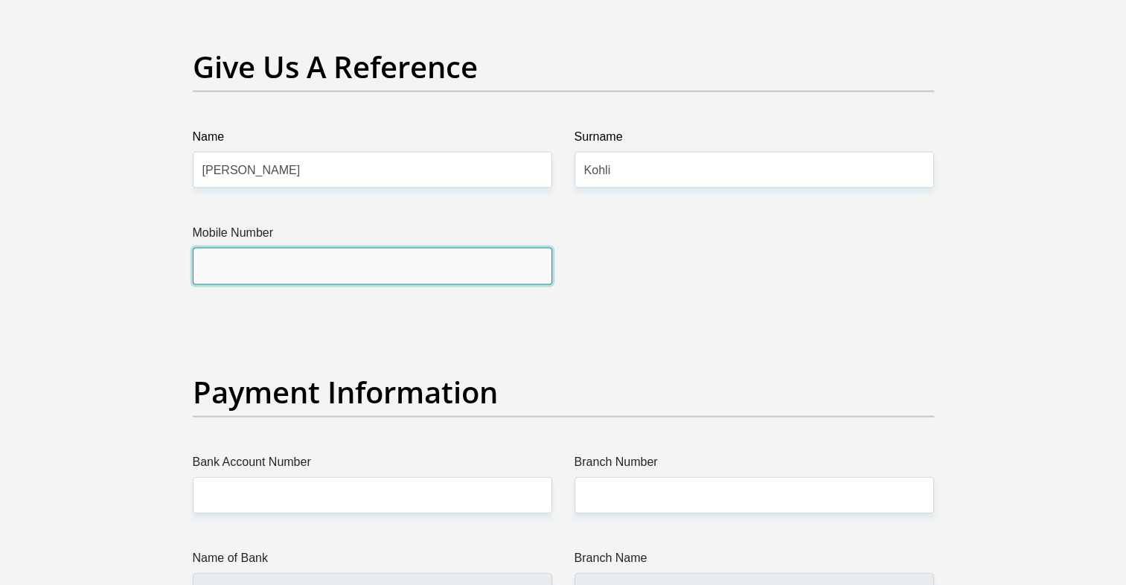
click at [412, 254] on input "Mobile Number" at bounding box center [373, 266] width 360 height 36
type input "0835018259"
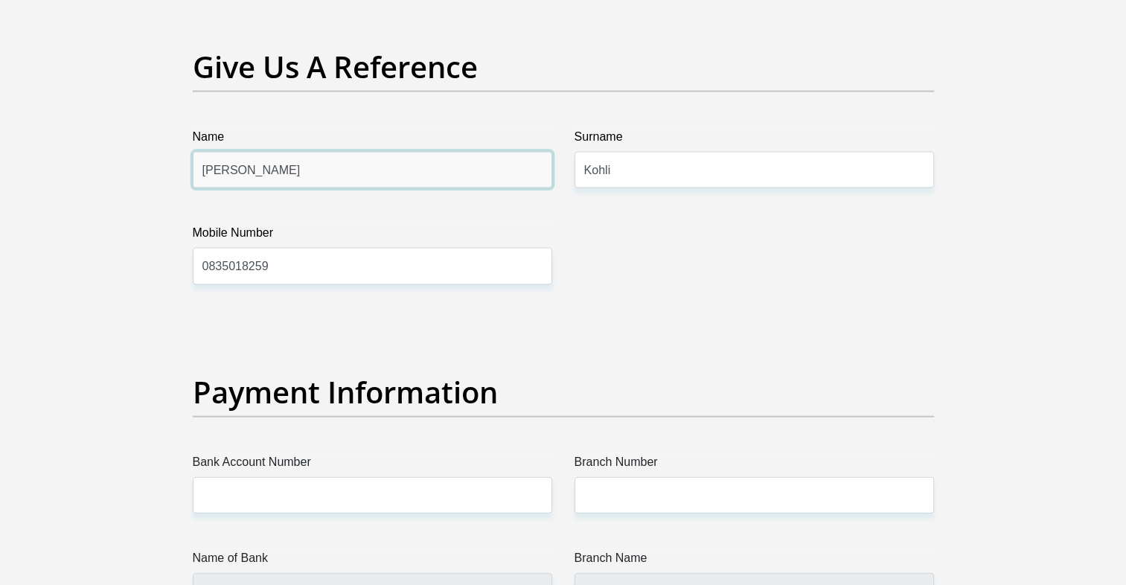
click at [312, 171] on input "[PERSON_NAME]" at bounding box center [373, 170] width 360 height 36
type input "D"
type input "[PERSON_NAME]"
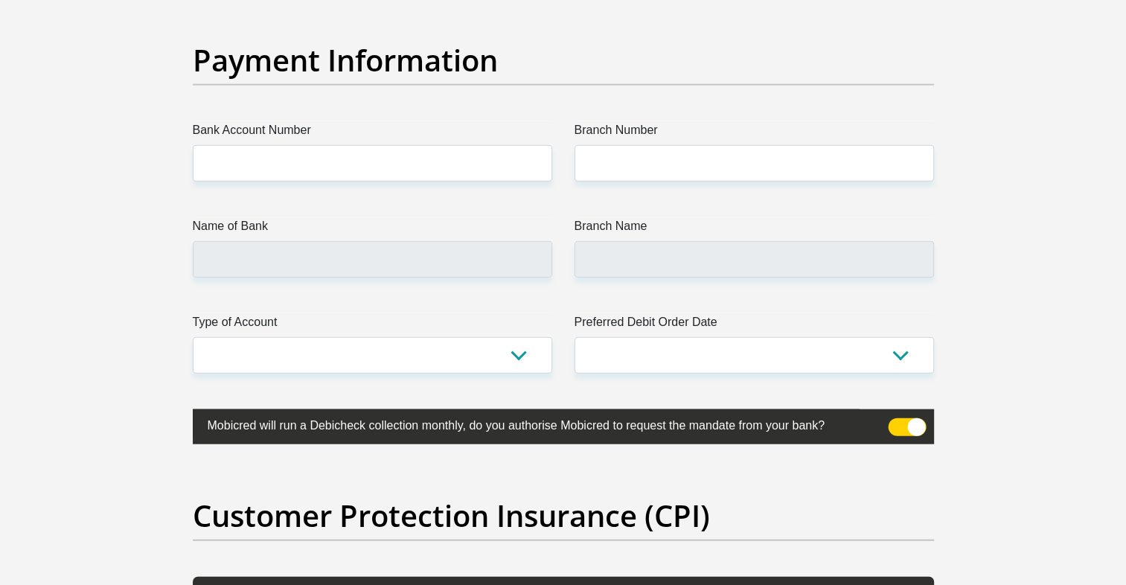
scroll to position [3422, 0]
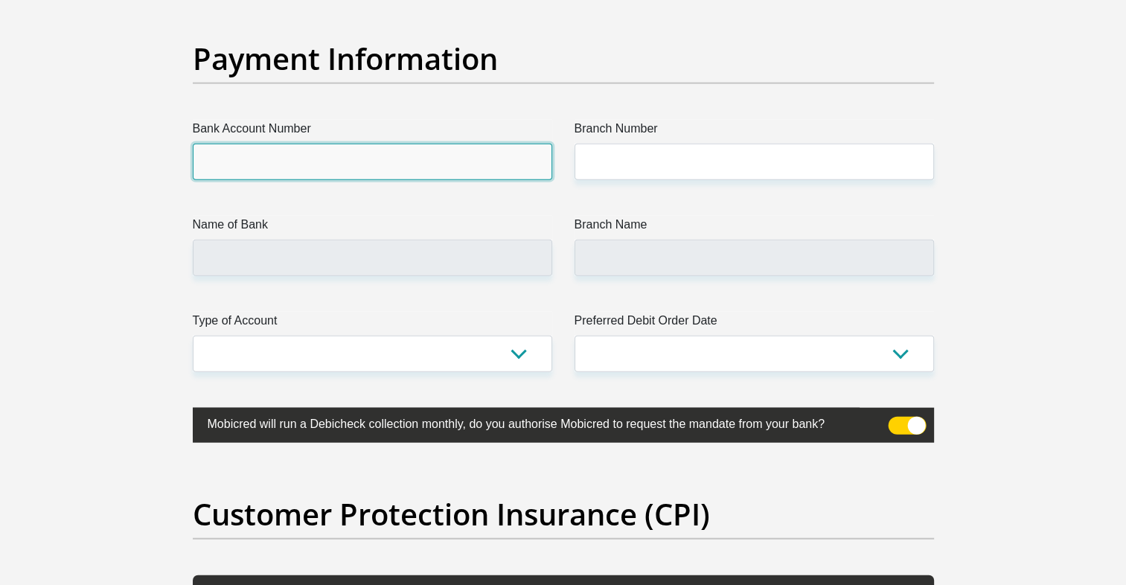
click at [482, 150] on input "Bank Account Number" at bounding box center [373, 162] width 360 height 36
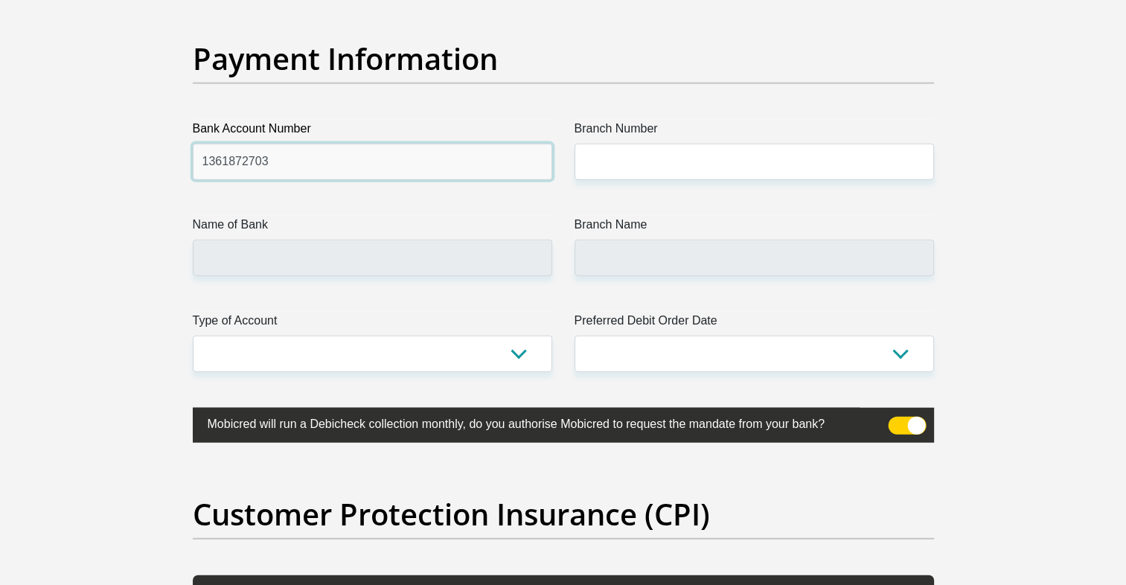
type input "1361872703"
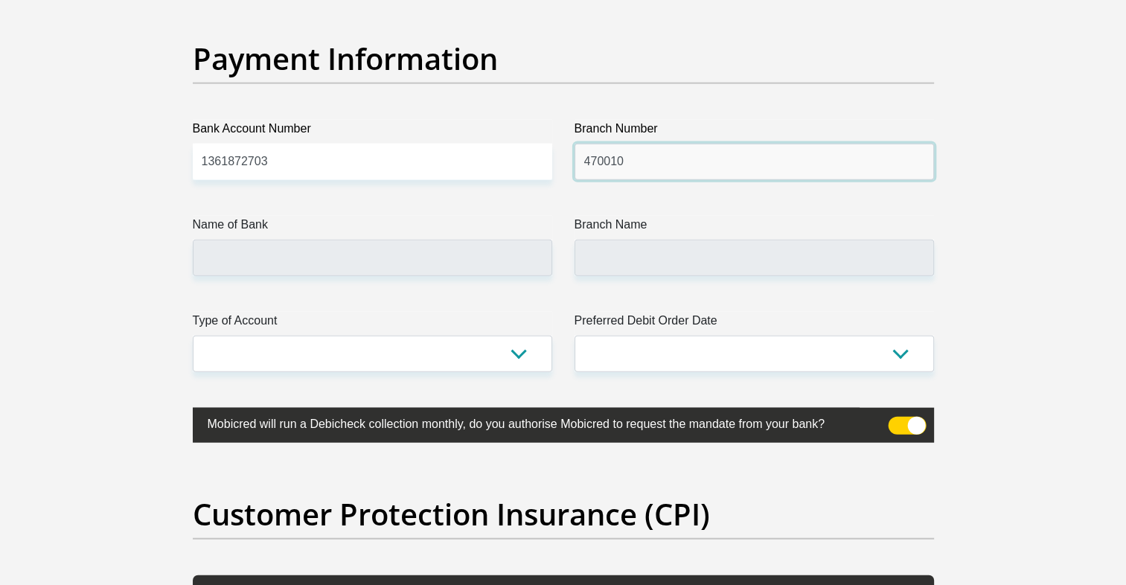
type input "470010"
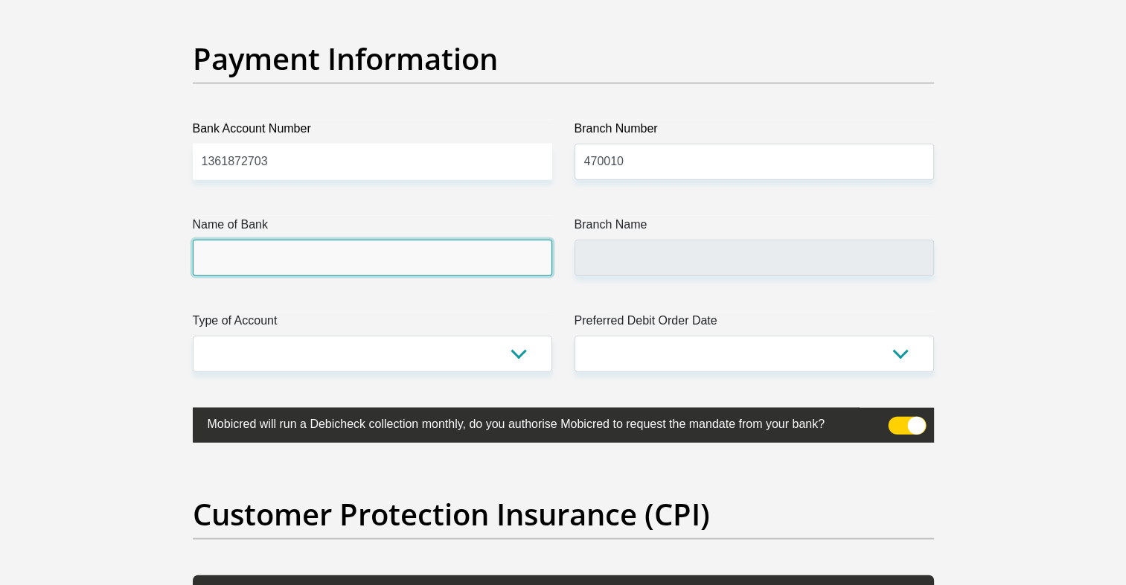
type input "CAPITEC BANK LIMITED"
type input "CAPITEC BANK CPC"
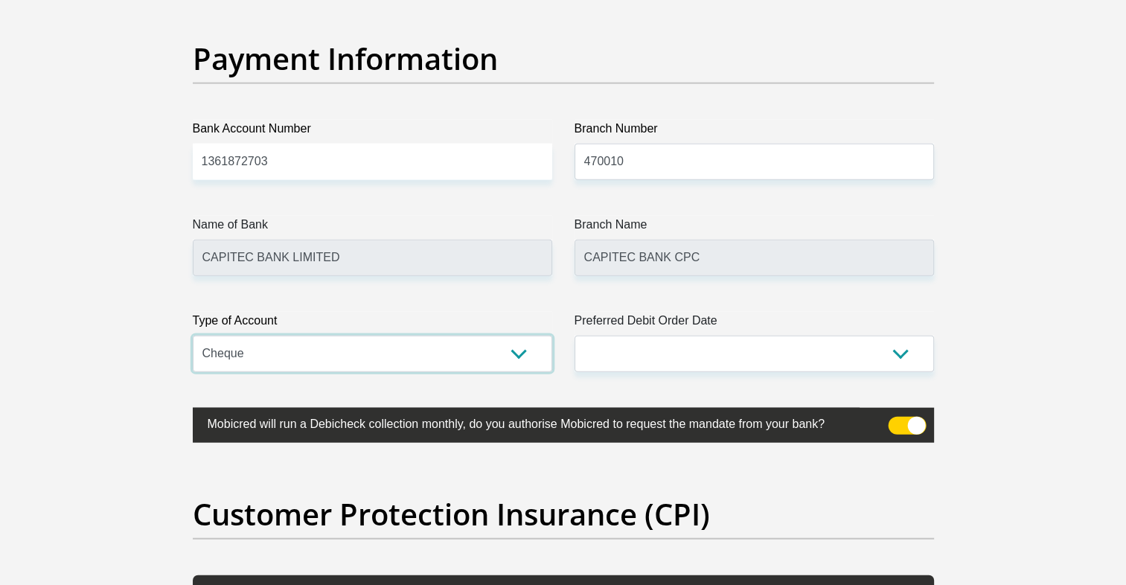
select select "SAV"
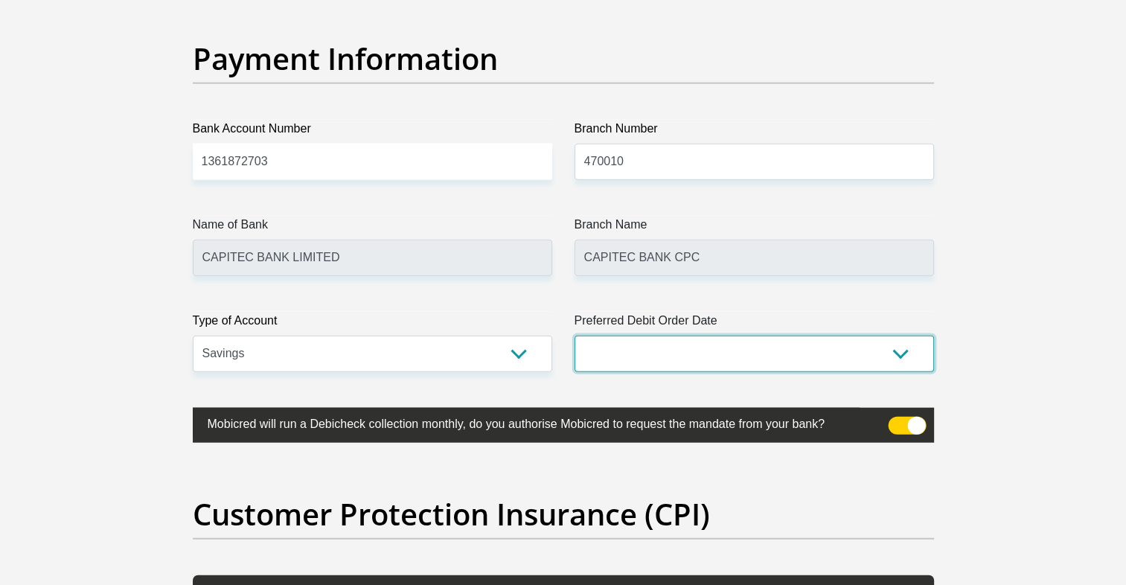
select select "1"
